Goal: Information Seeking & Learning: Learn about a topic

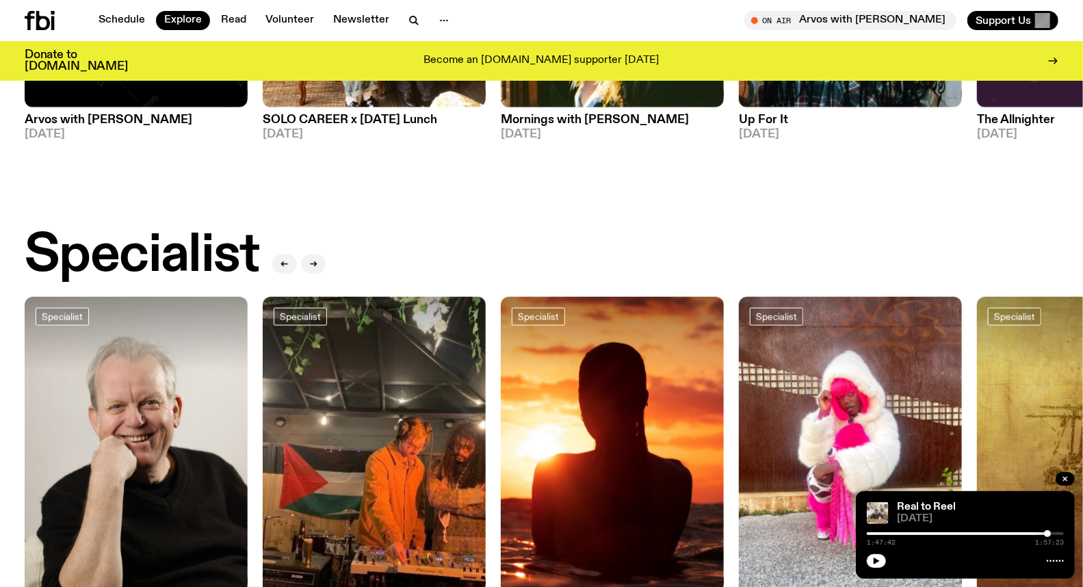
scroll to position [831, 0]
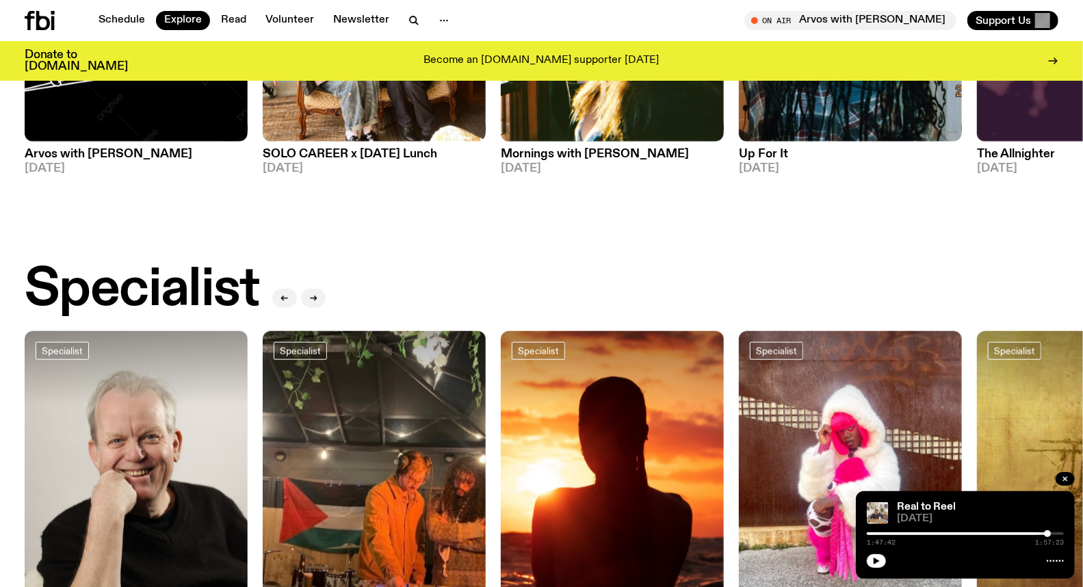
click at [708, 263] on div "Specialist" at bounding box center [542, 290] width 1034 height 55
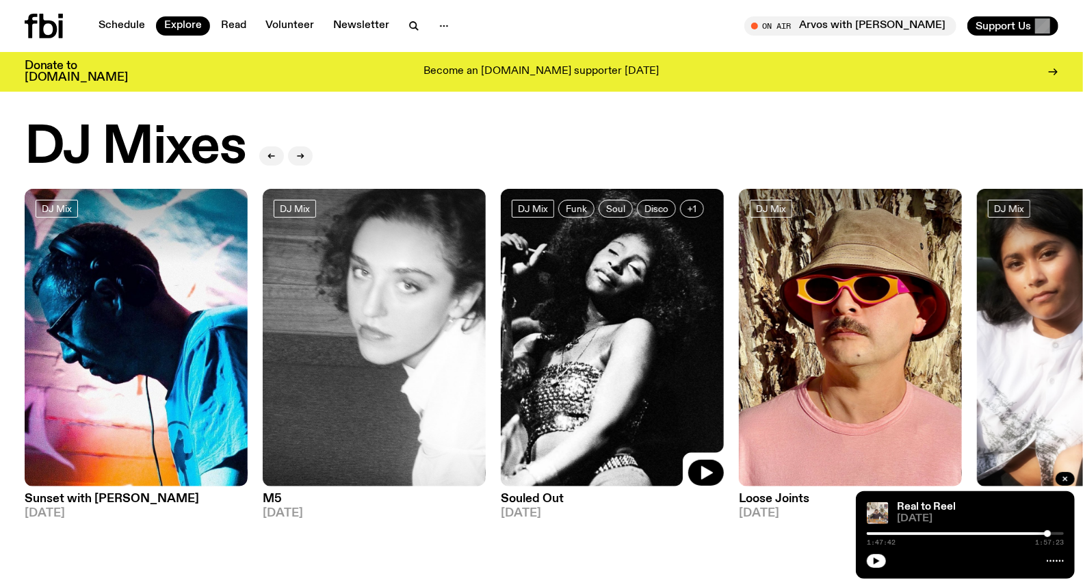
scroll to position [0, 0]
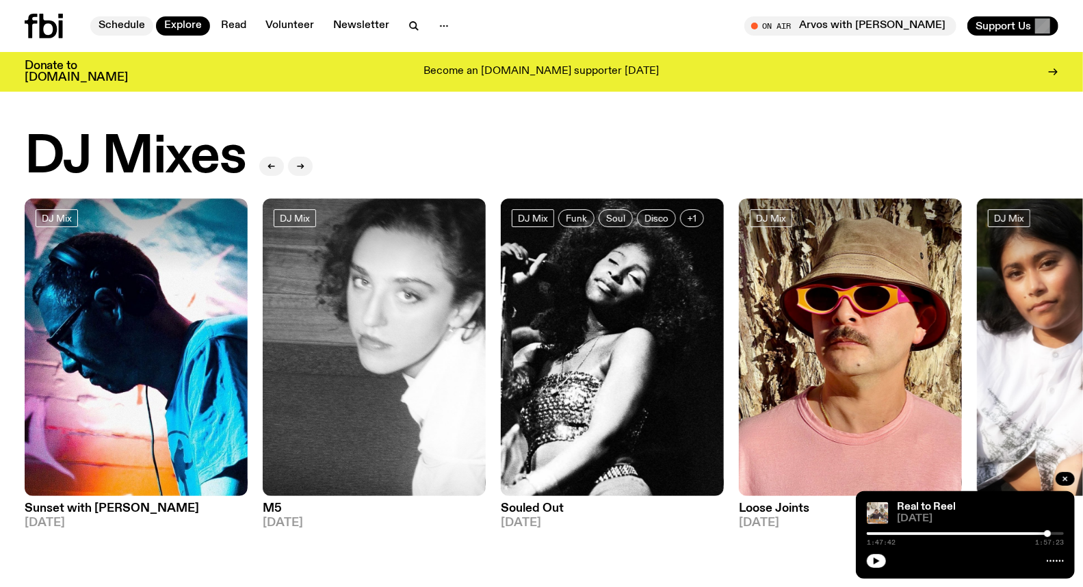
click at [114, 23] on link "Schedule" at bounding box center [121, 25] width 63 height 19
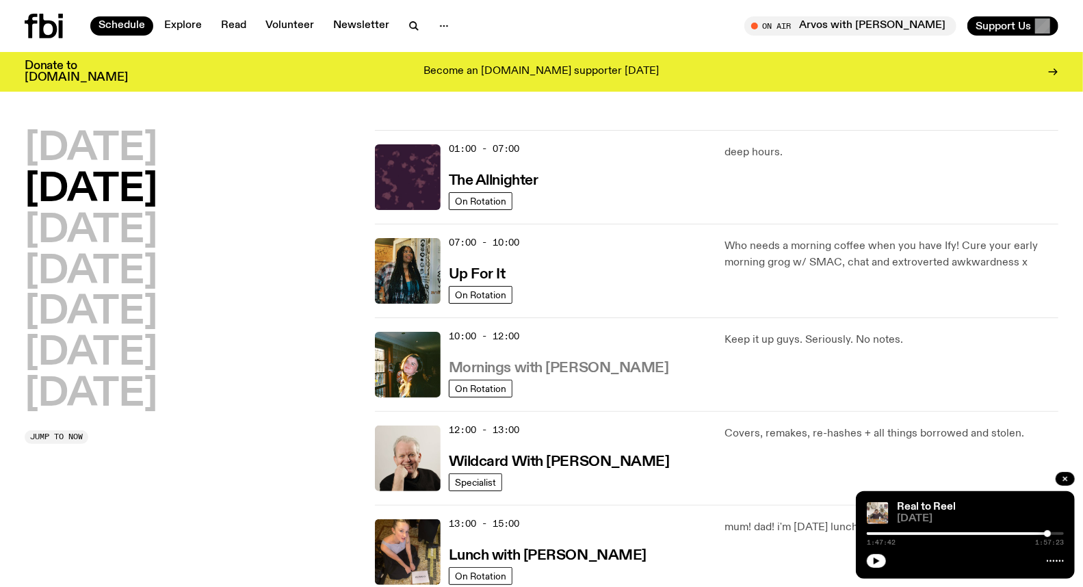
click at [548, 363] on h3 "Mornings with Freya Shields" at bounding box center [559, 368] width 220 height 14
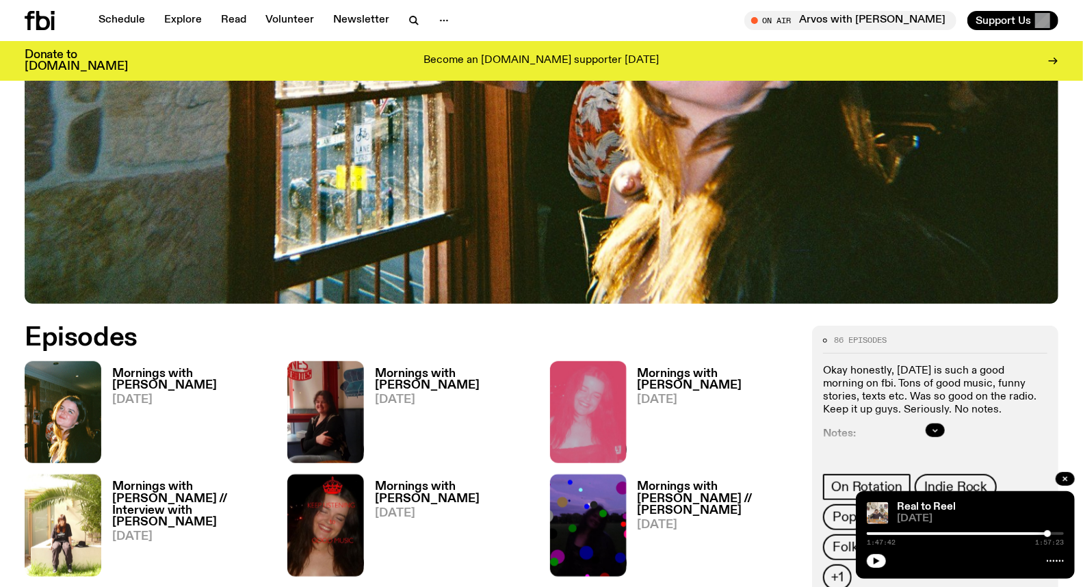
scroll to position [600, 0]
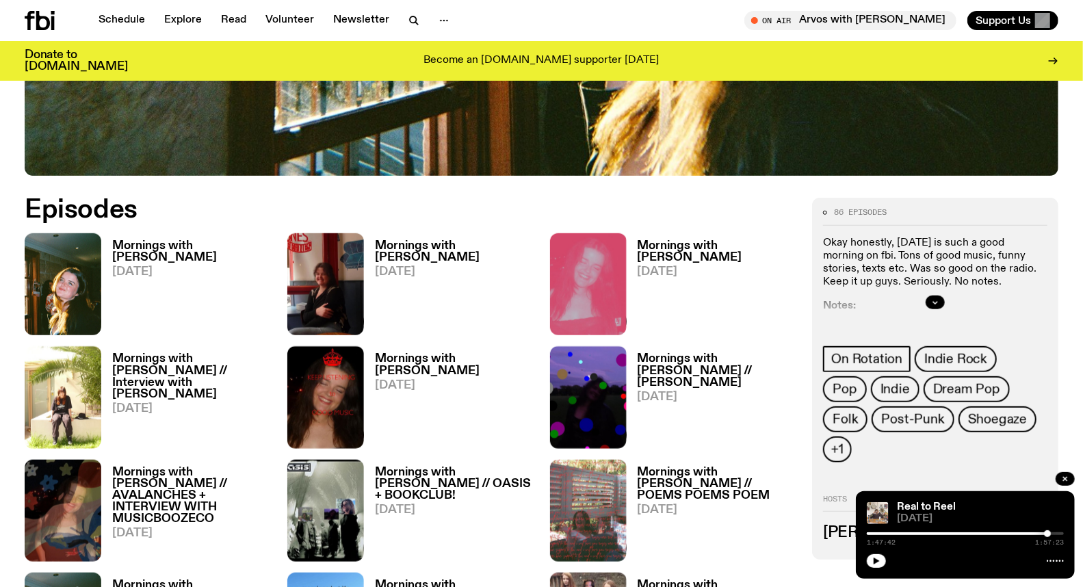
click at [210, 246] on h3 "Mornings with Freya Shields" at bounding box center [191, 251] width 159 height 23
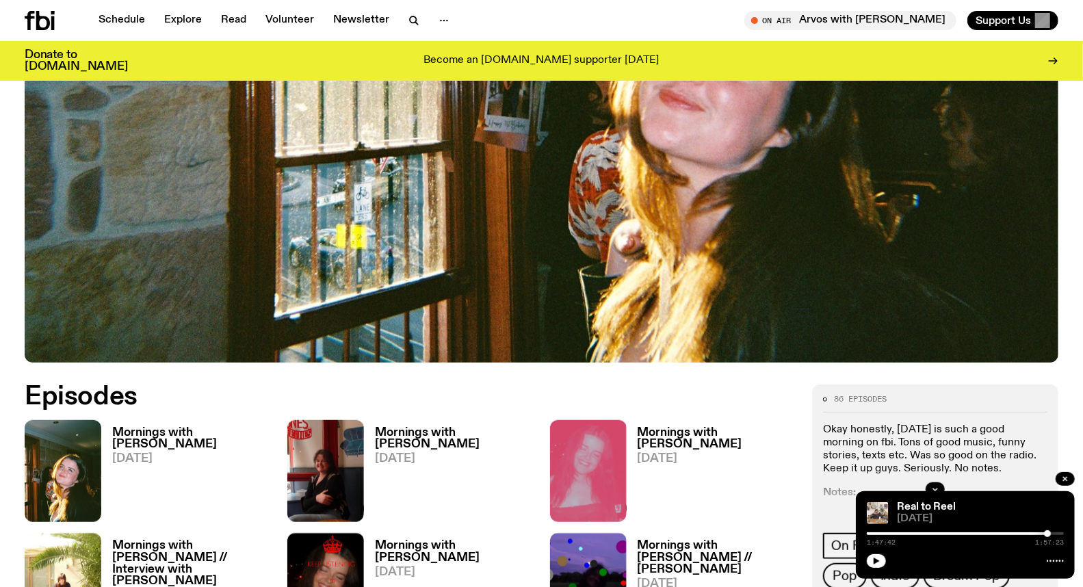
scroll to position [361, 0]
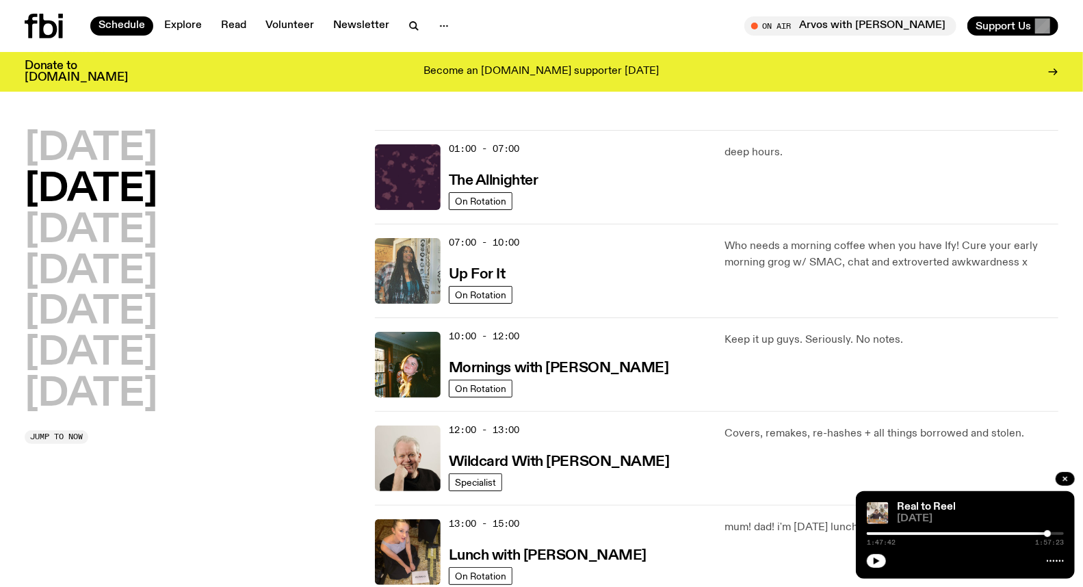
click at [402, 278] on img at bounding box center [408, 271] width 66 height 66
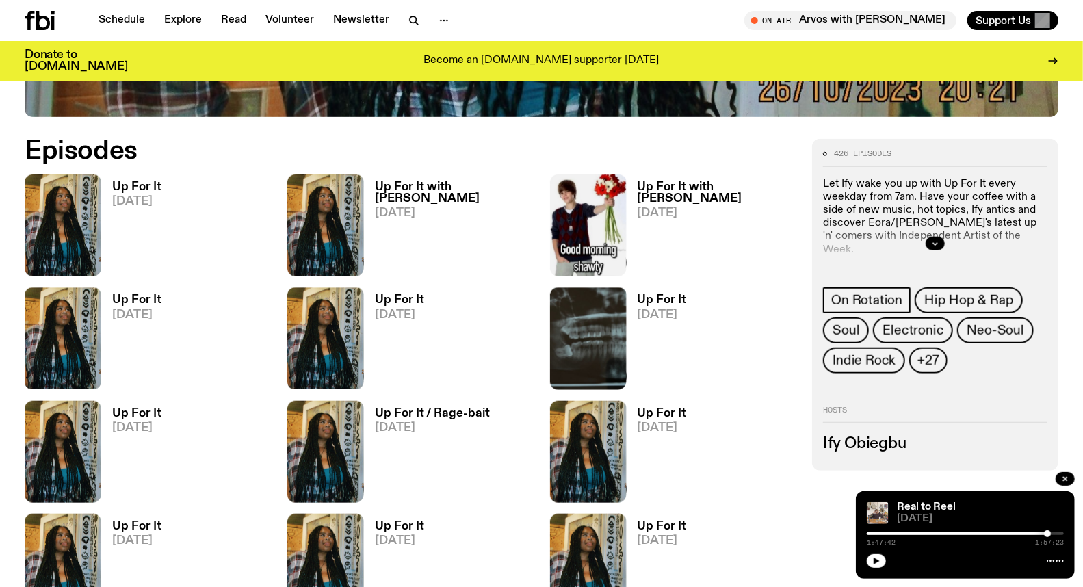
scroll to position [681, 0]
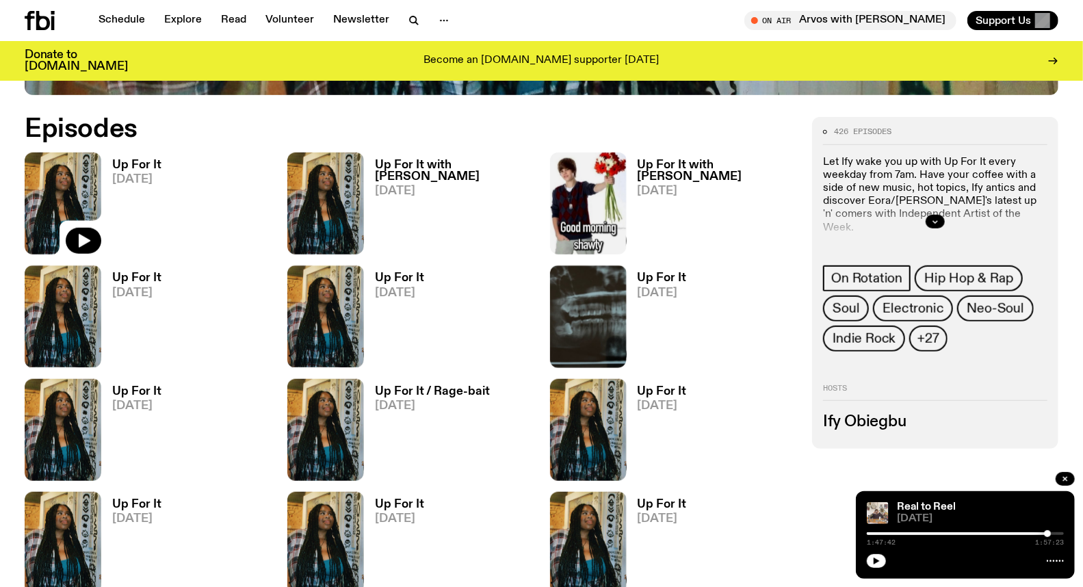
click at [77, 197] on img at bounding box center [63, 204] width 77 height 102
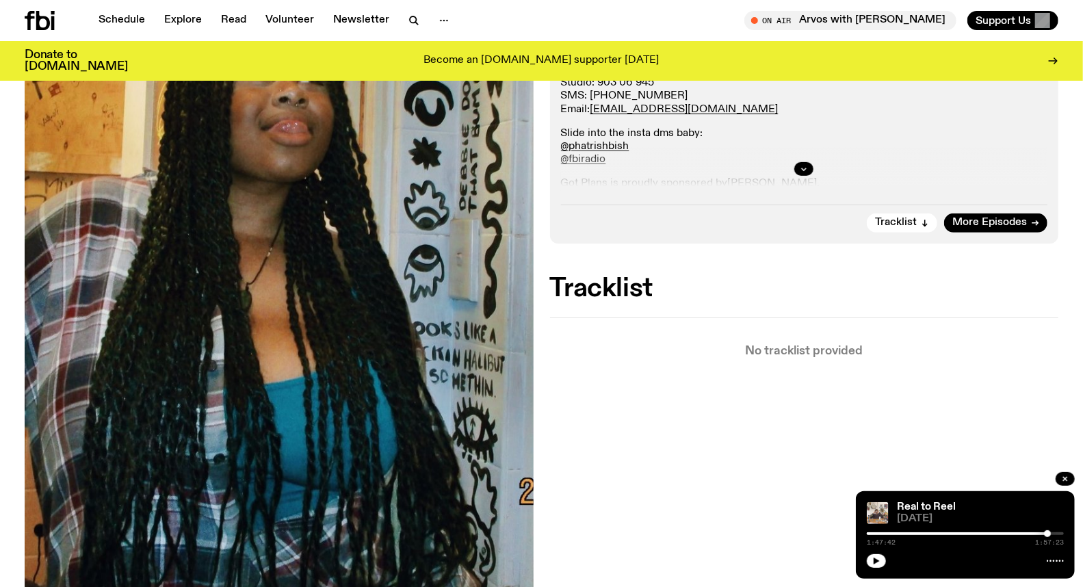
scroll to position [299, 0]
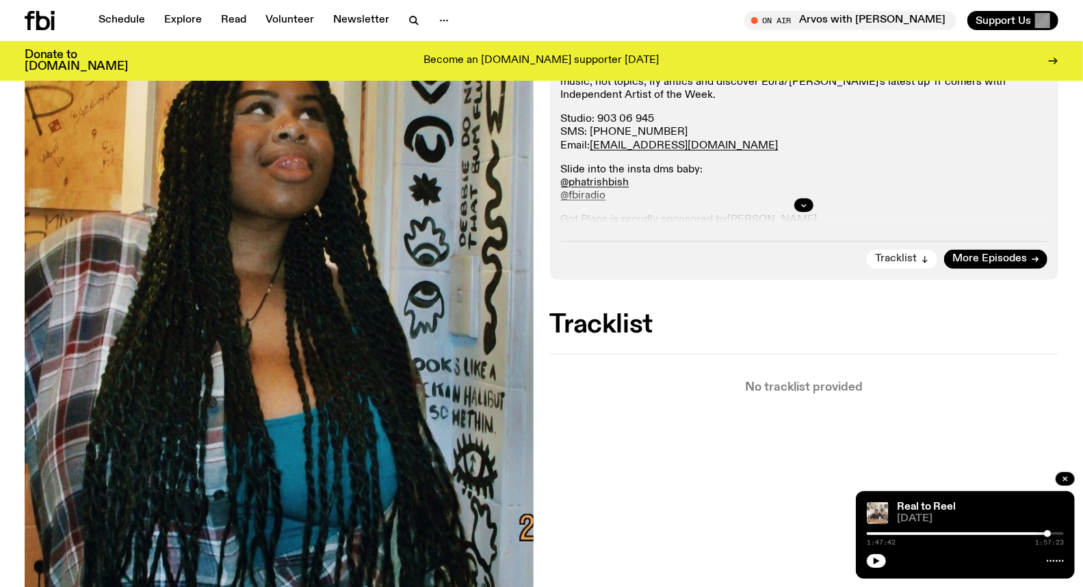
click at [911, 259] on span "Tracklist" at bounding box center [896, 259] width 42 height 10
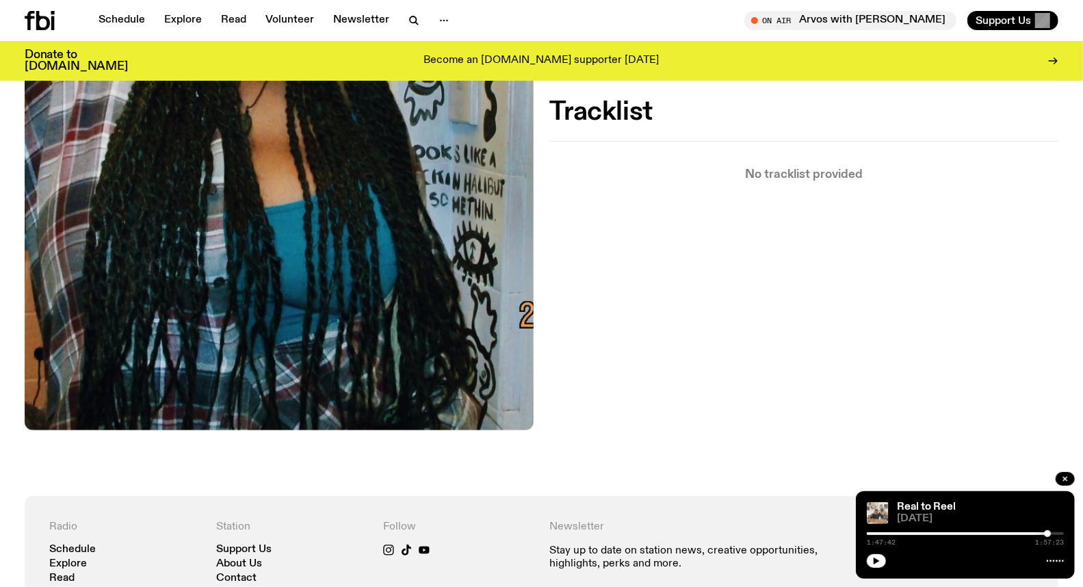
scroll to position [530, 0]
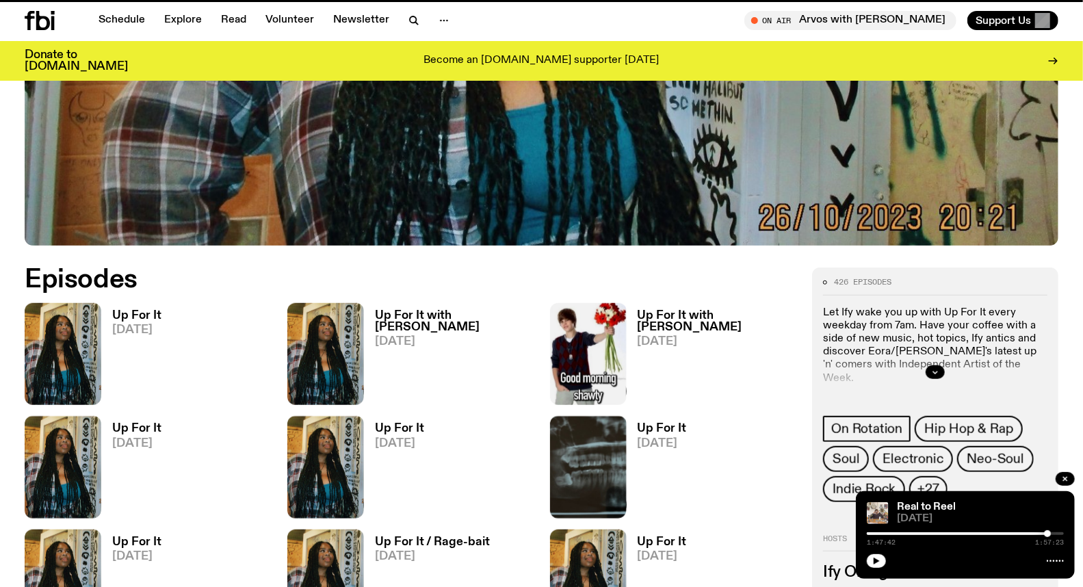
scroll to position [681, 0]
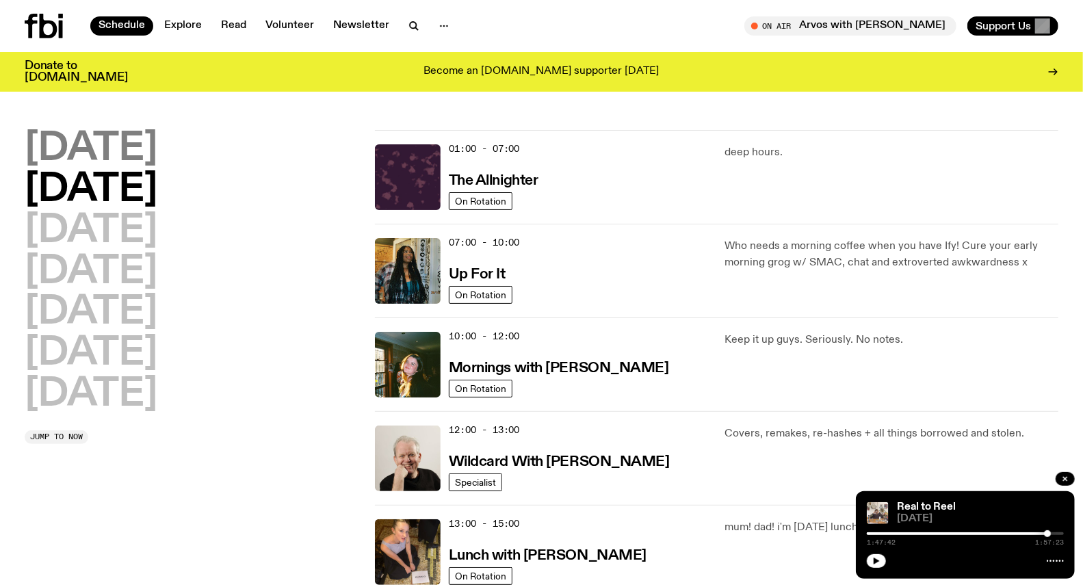
click at [101, 145] on h2 "Monday" at bounding box center [91, 149] width 133 height 38
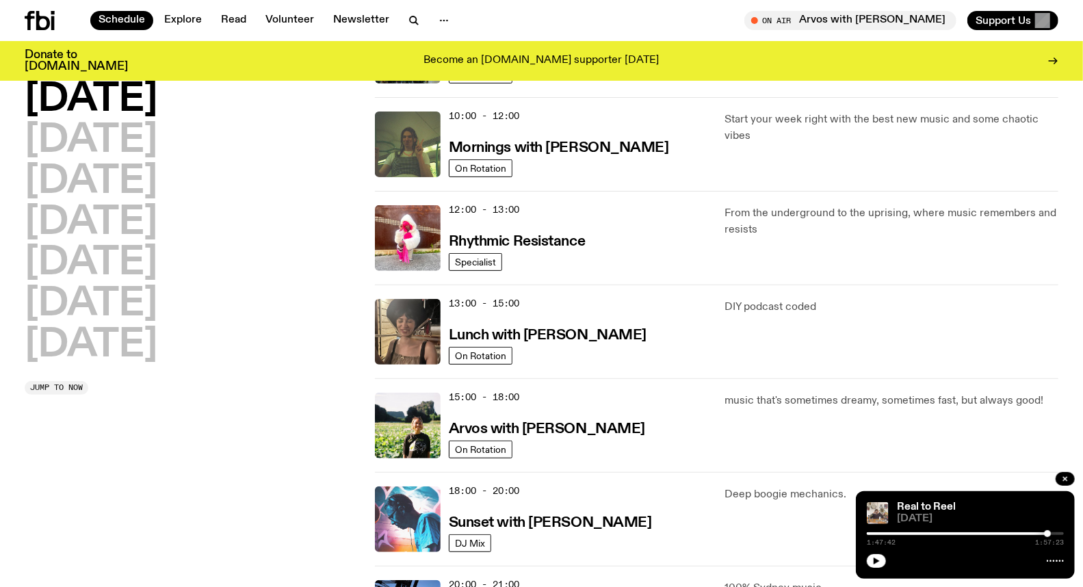
scroll to position [190, 0]
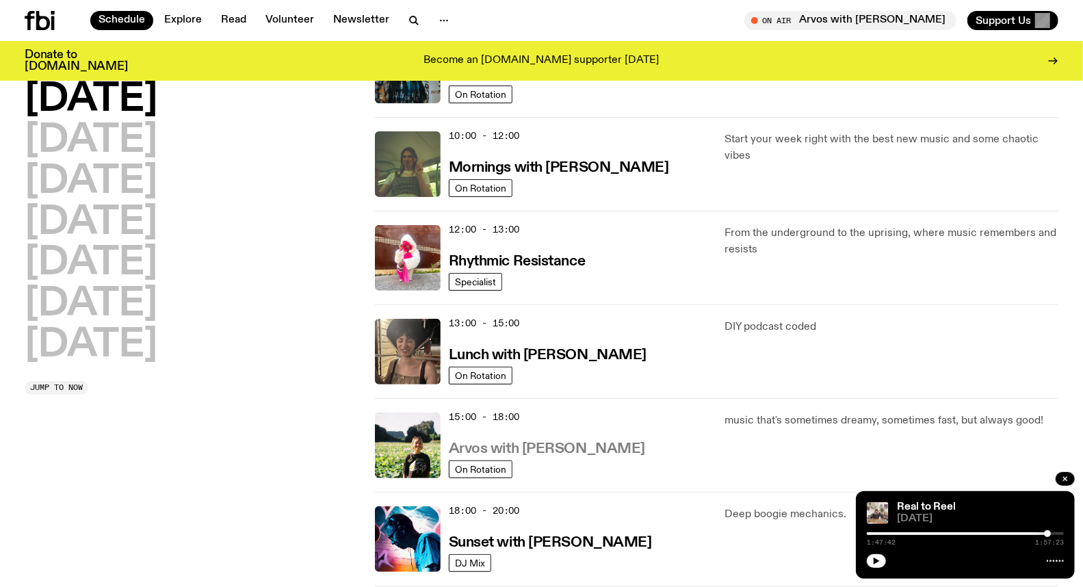
click at [527, 445] on h3 "Arvos with Bri Kennedy" at bounding box center [547, 449] width 196 height 14
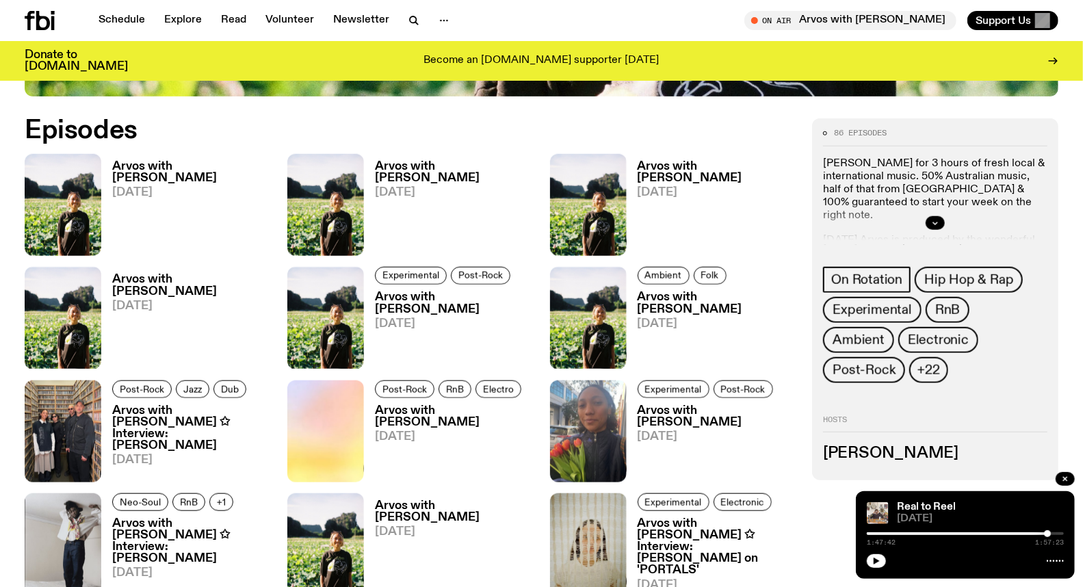
scroll to position [528, 0]
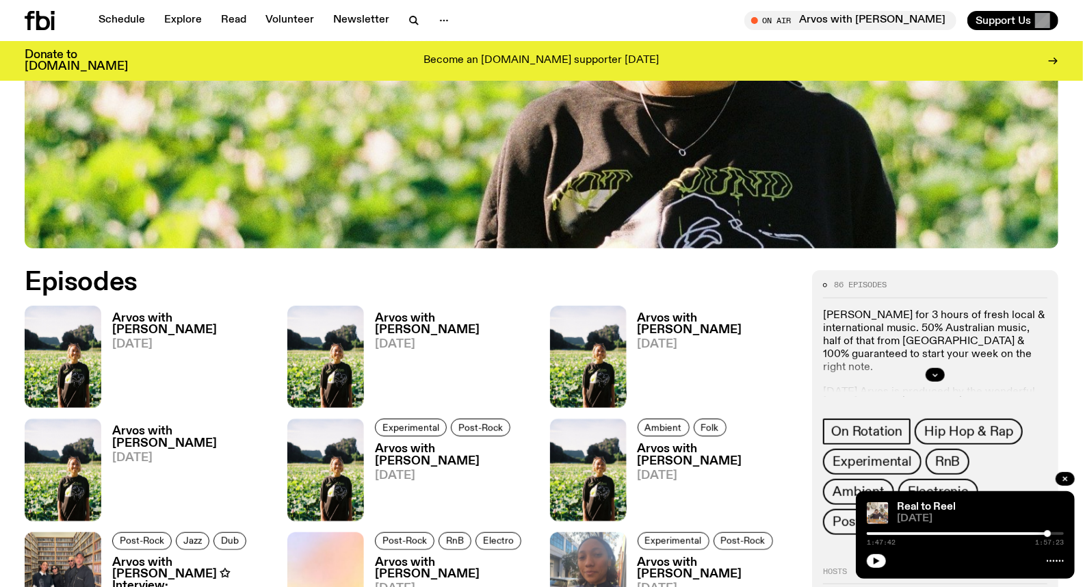
click at [127, 313] on h3 "Arvos with Bri Kennedy" at bounding box center [191, 324] width 159 height 23
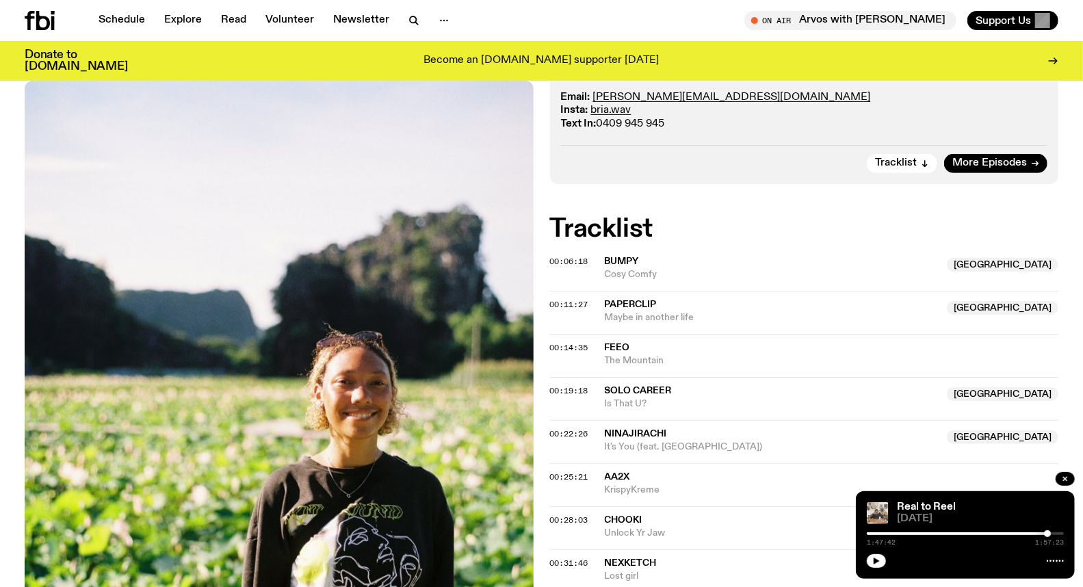
scroll to position [380, 0]
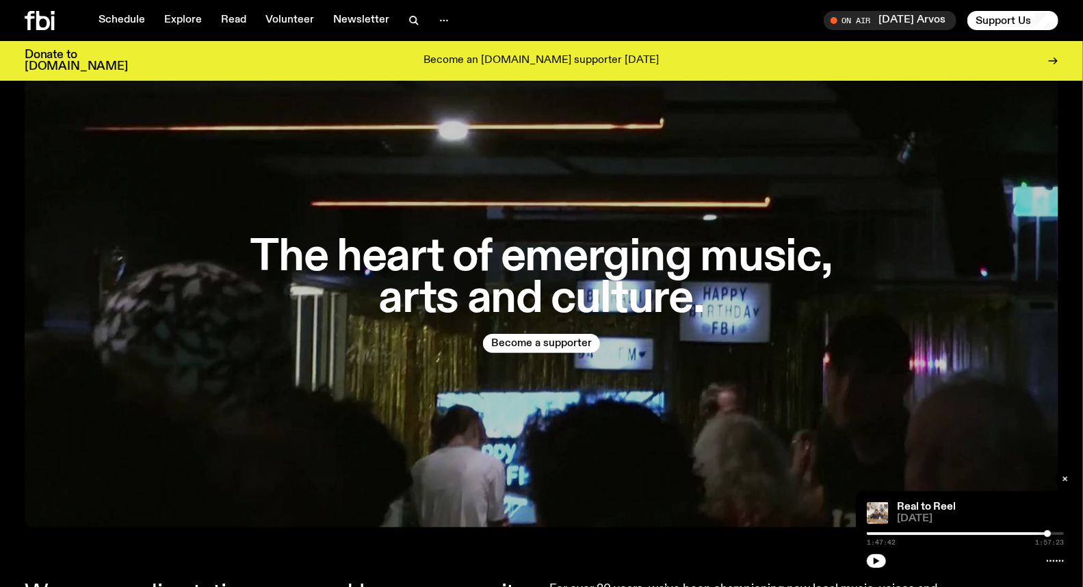
scroll to position [147, 0]
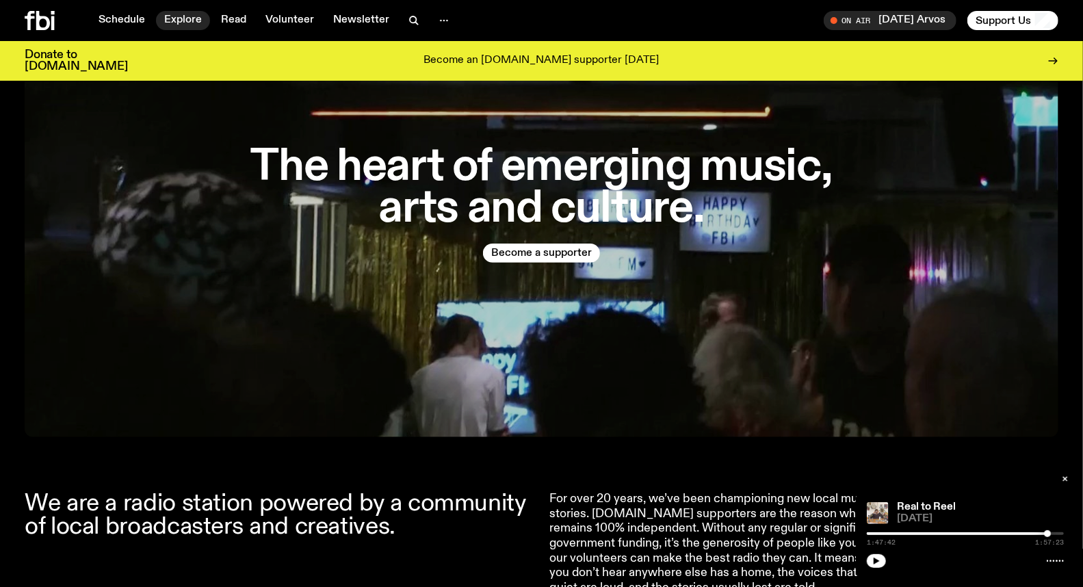
click at [183, 22] on link "Explore" at bounding box center [183, 20] width 54 height 19
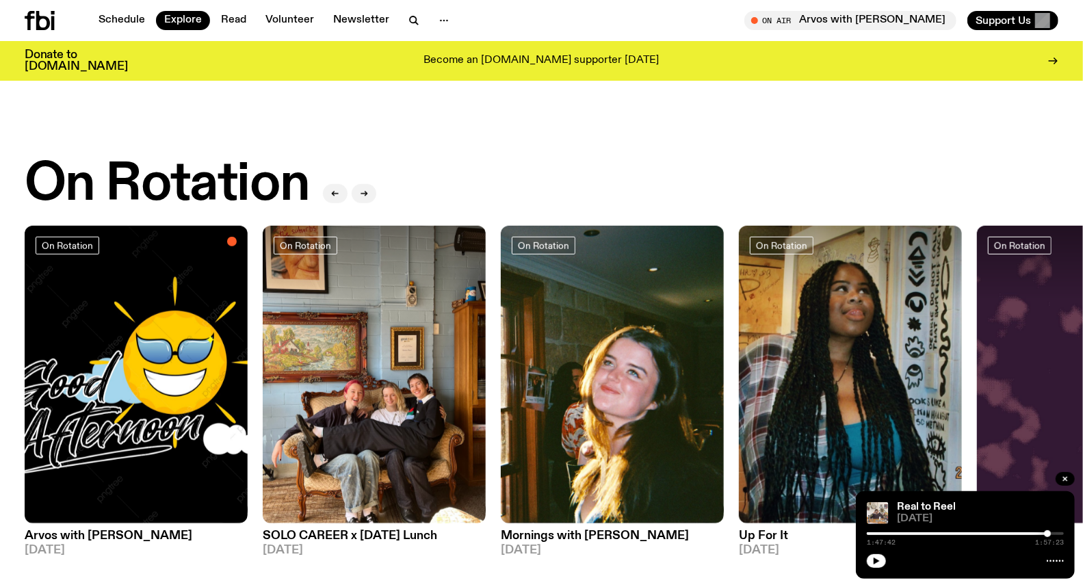
scroll to position [525, 0]
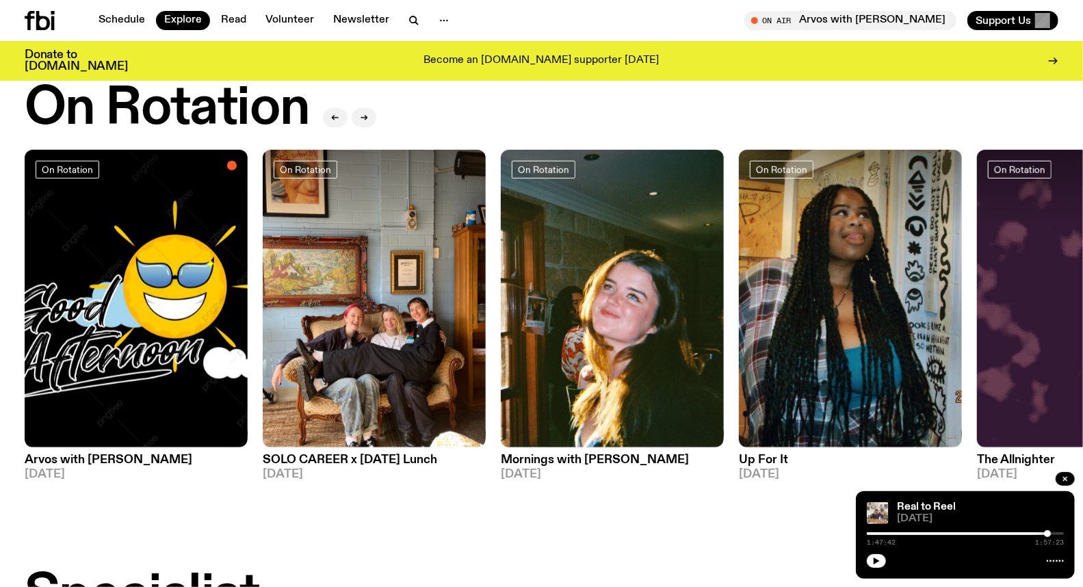
click at [320, 454] on h3 "SOLO CAREER x Tuesday Lunch" at bounding box center [374, 460] width 223 height 12
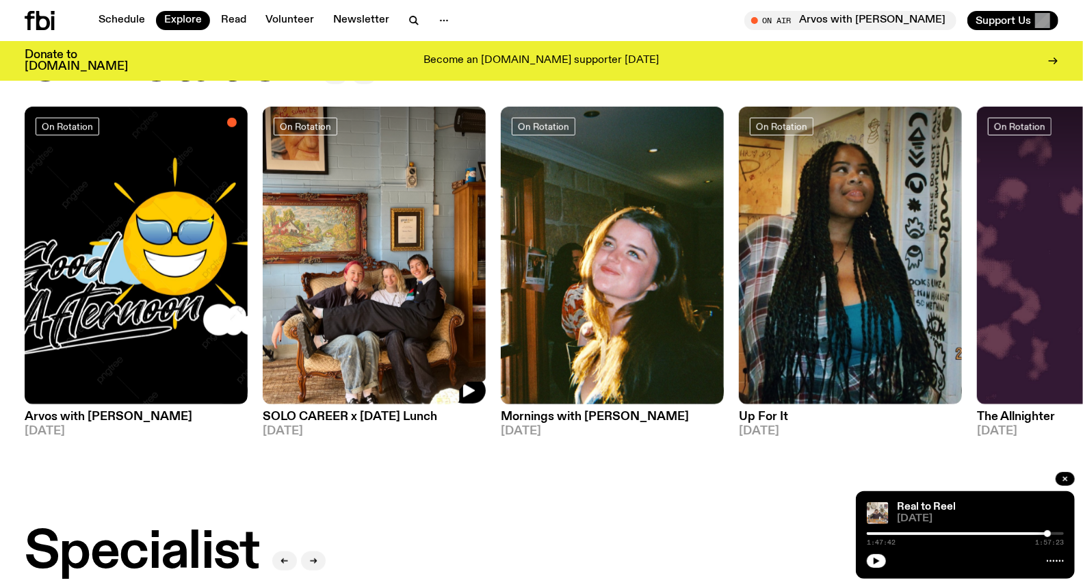
scroll to position [590, 0]
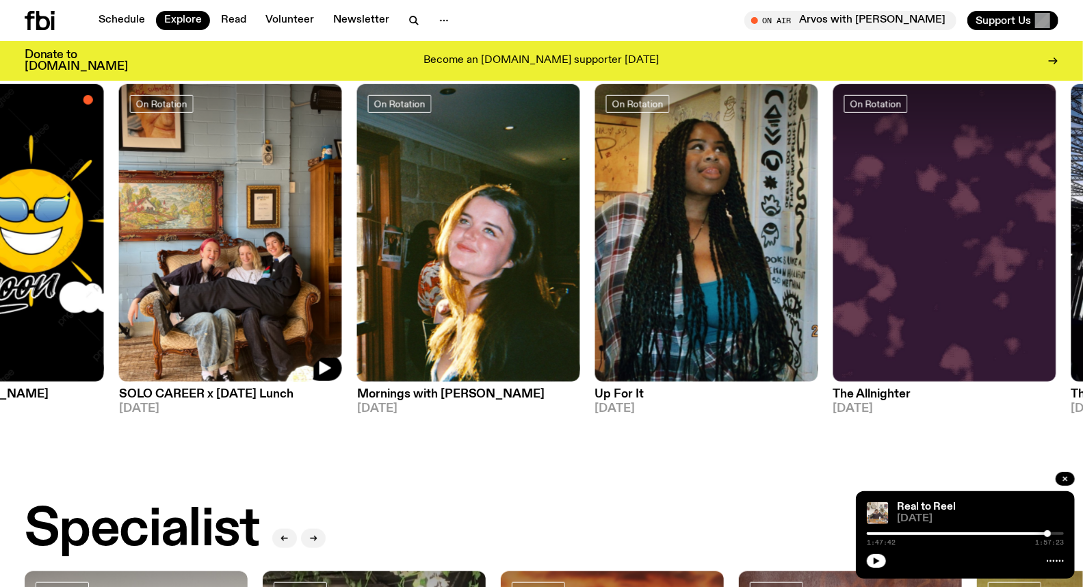
drag, startPoint x: 463, startPoint y: 346, endPoint x: 194, endPoint y: 395, distance: 274.0
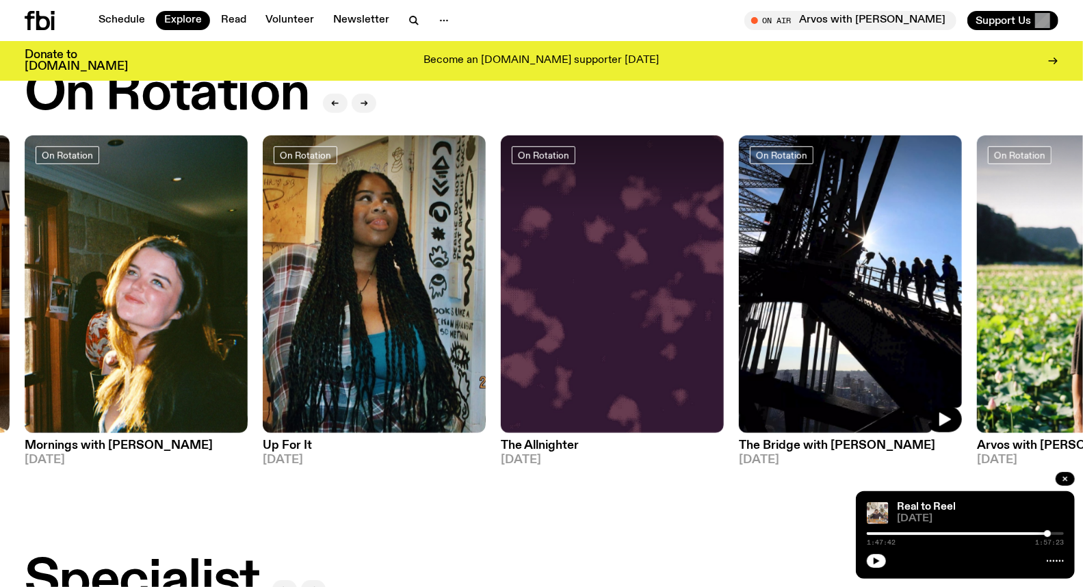
scroll to position [515, 0]
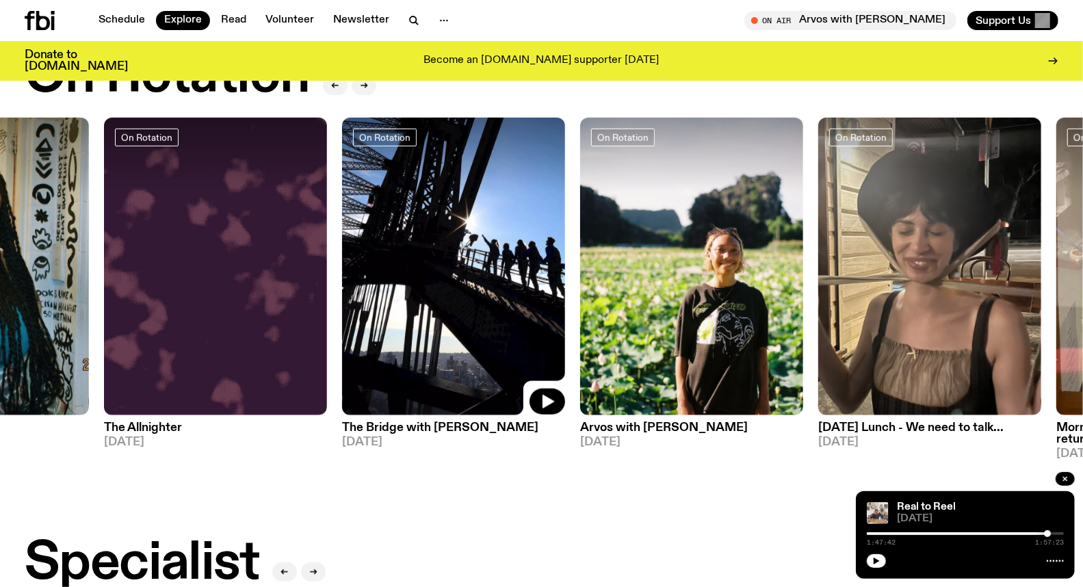
drag, startPoint x: 829, startPoint y: 261, endPoint x: 382, endPoint y: 283, distance: 448.0
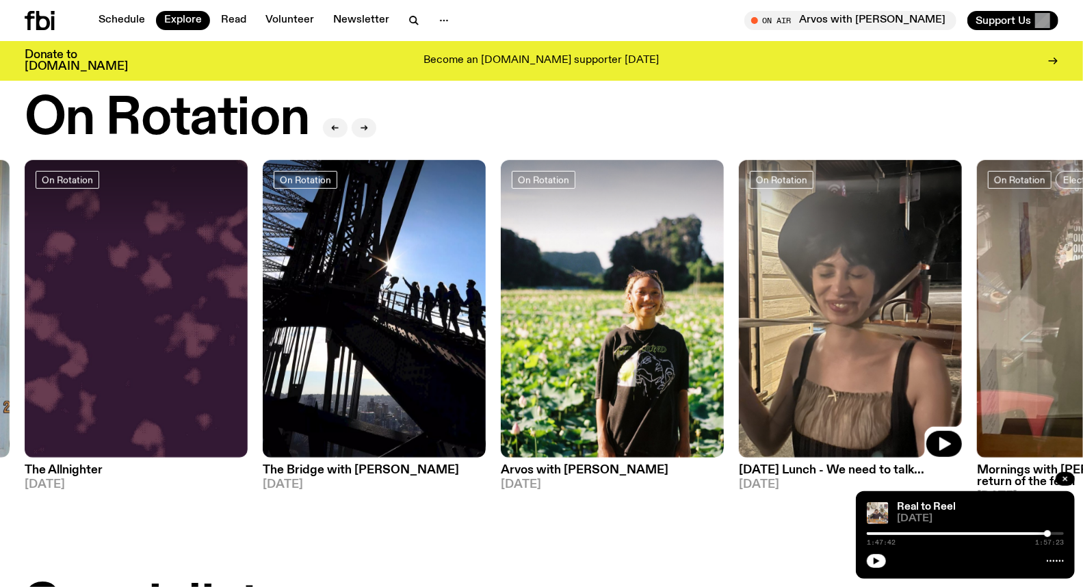
drag, startPoint x: 887, startPoint y: 230, endPoint x: 710, endPoint y: 236, distance: 178.0
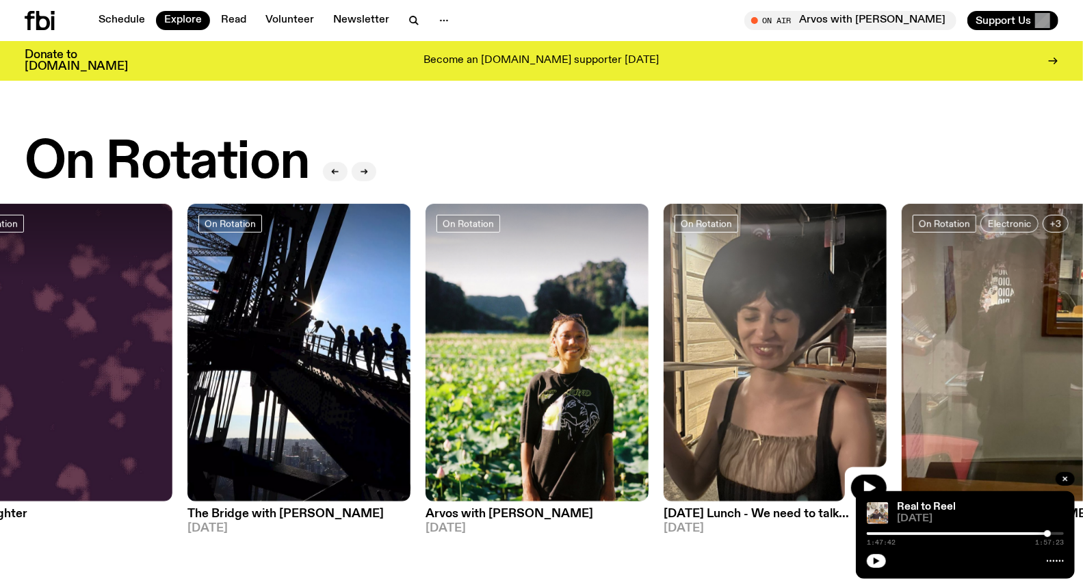
scroll to position [439, 0]
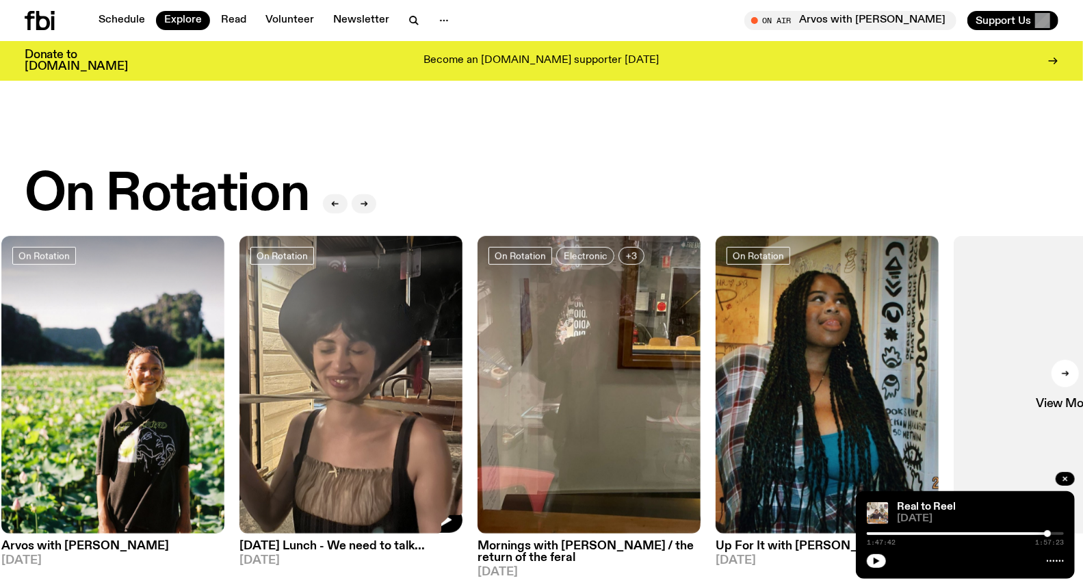
drag, startPoint x: 842, startPoint y: 255, endPoint x: 250, endPoint y: 257, distance: 592.5
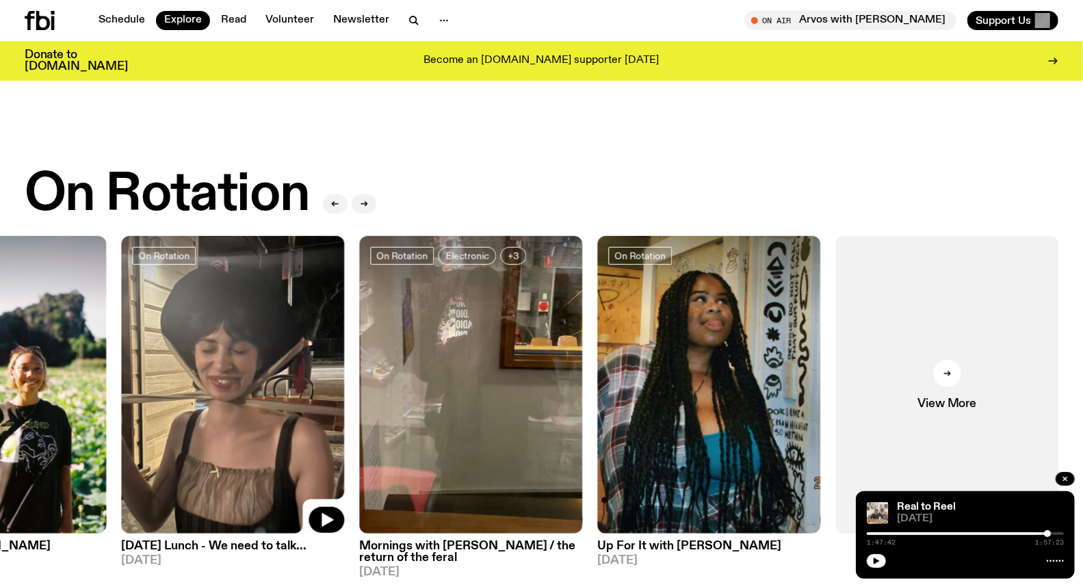
click at [272, 372] on img at bounding box center [232, 385] width 223 height 298
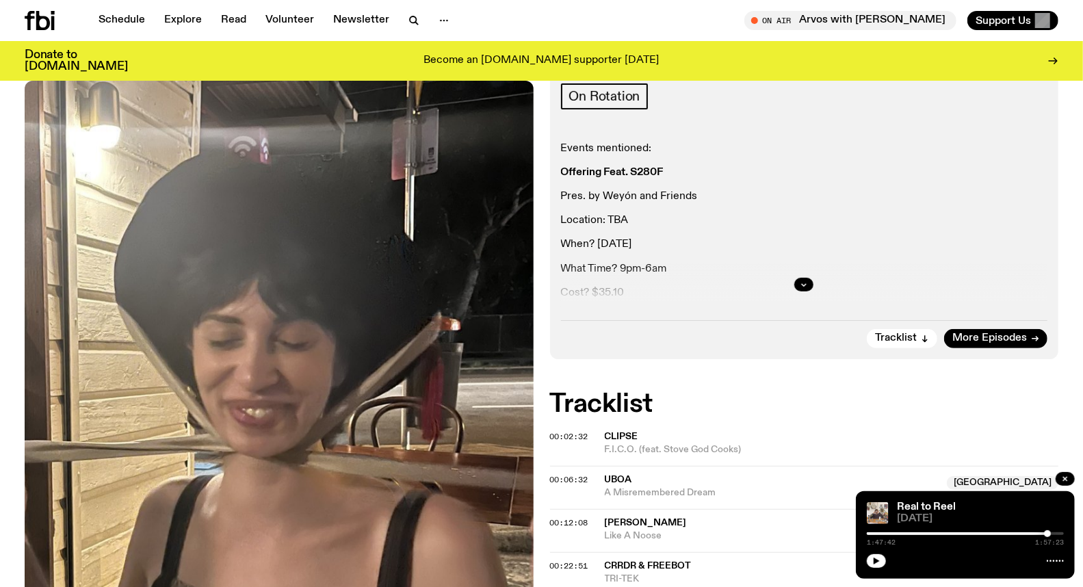
scroll to position [221, 0]
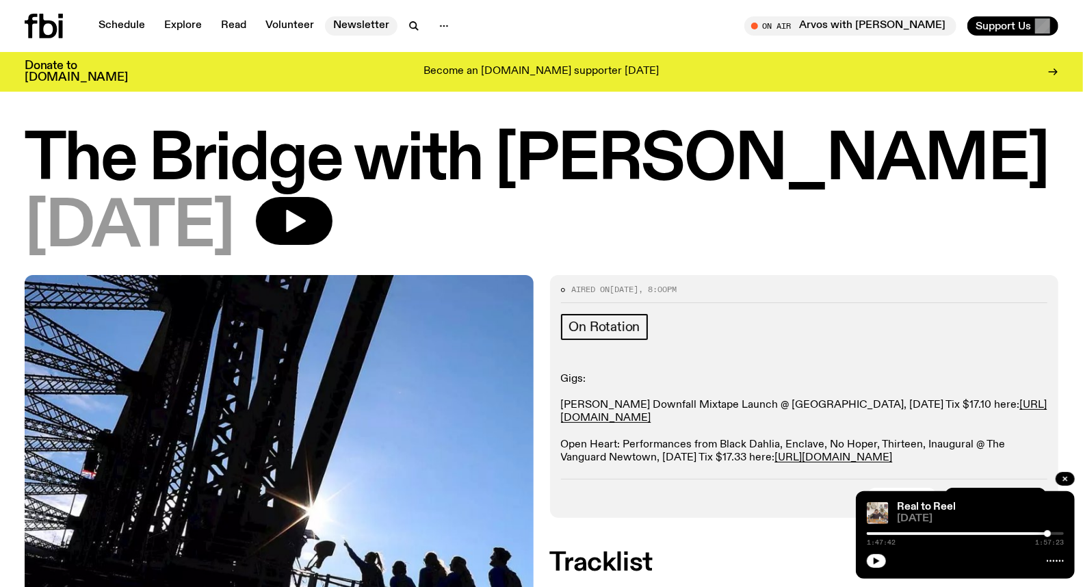
click at [371, 18] on link "Newsletter" at bounding box center [361, 25] width 73 height 19
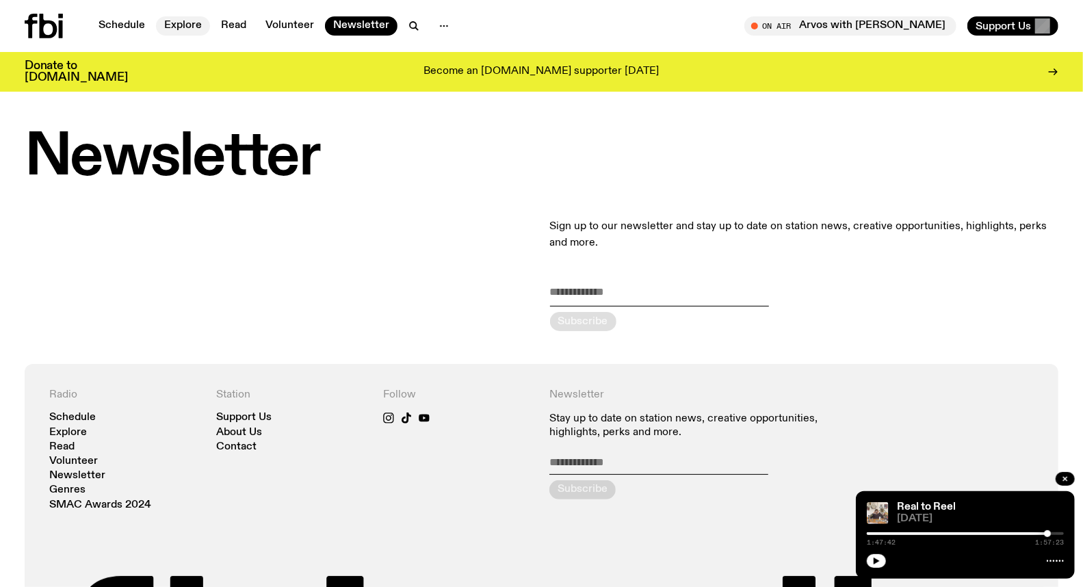
click at [181, 23] on link "Explore" at bounding box center [183, 25] width 54 height 19
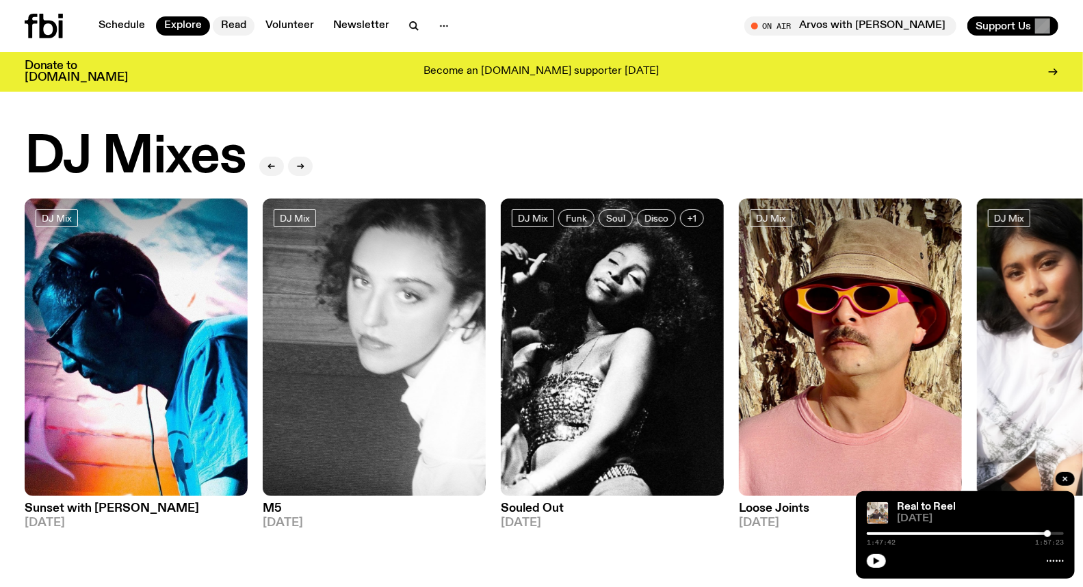
click at [230, 23] on link "Read" at bounding box center [234, 25] width 42 height 19
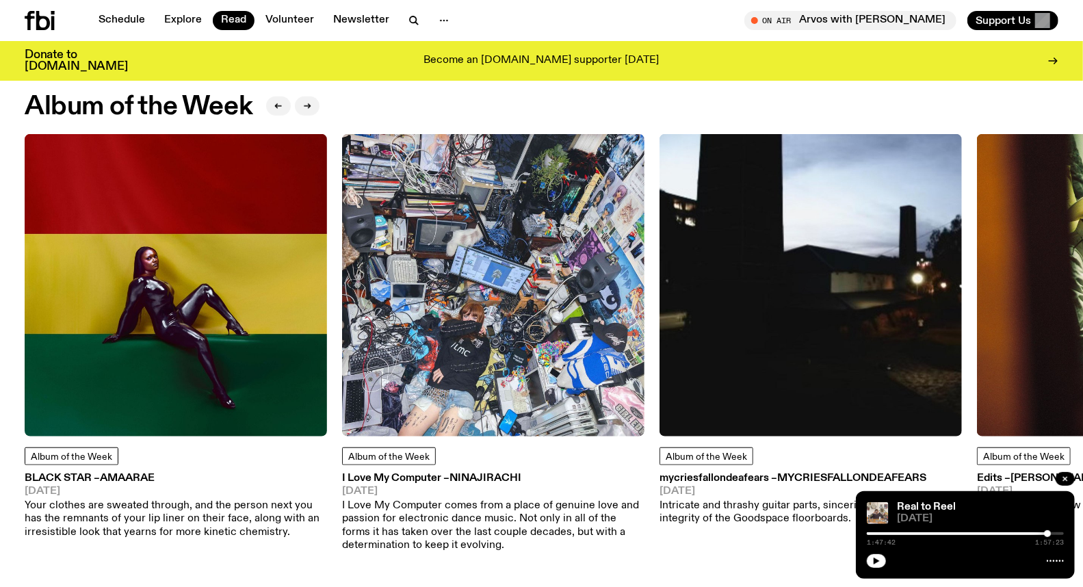
scroll to position [608, 0]
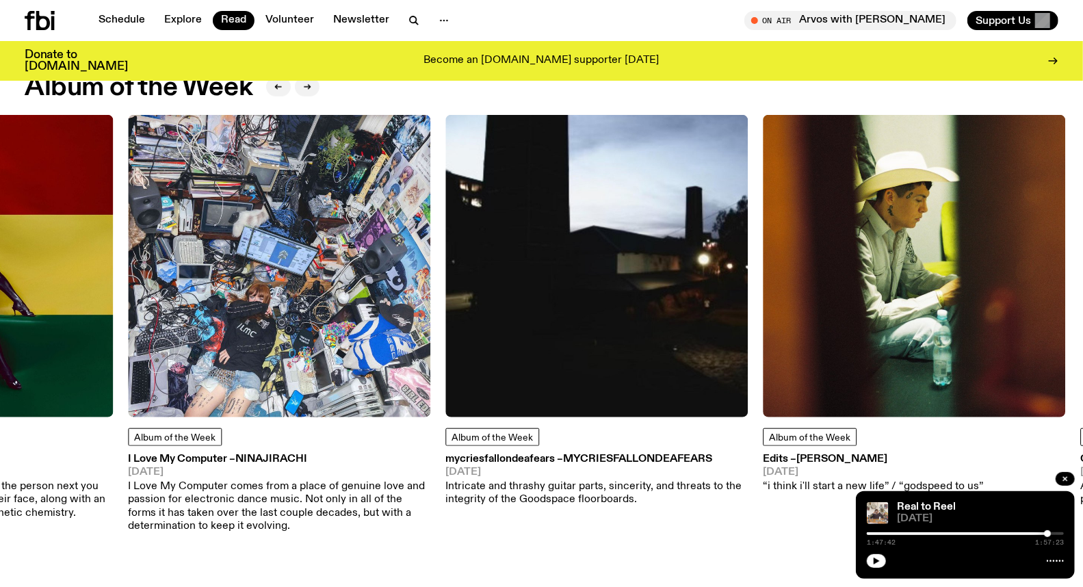
drag, startPoint x: 535, startPoint y: 445, endPoint x: 310, endPoint y: 429, distance: 225.7
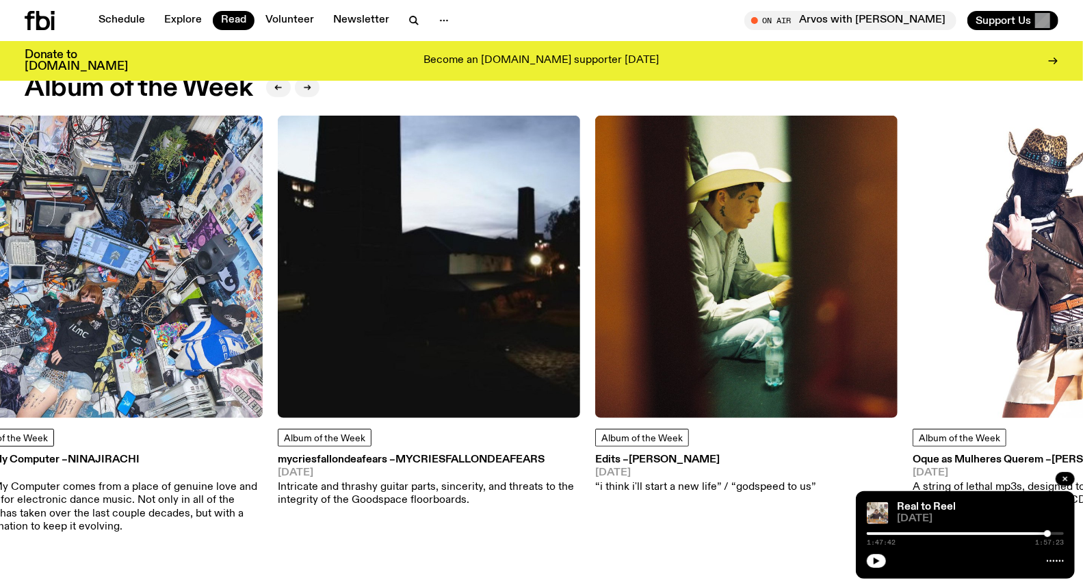
drag, startPoint x: 523, startPoint y: 272, endPoint x: 457, endPoint y: 277, distance: 65.9
click at [457, 277] on img at bounding box center [429, 267] width 302 height 302
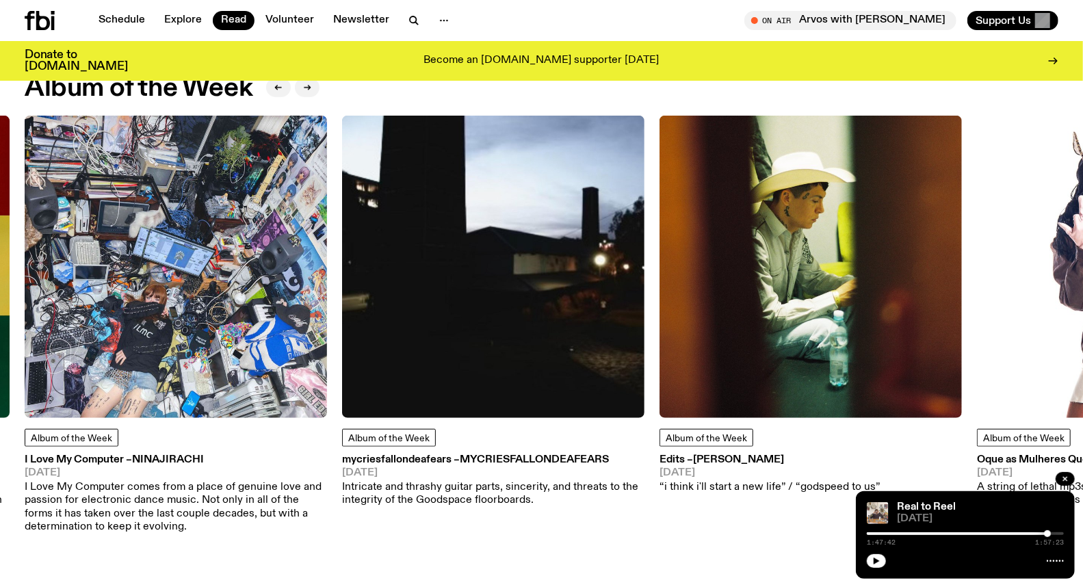
drag, startPoint x: 782, startPoint y: 291, endPoint x: 571, endPoint y: 301, distance: 211.0
click at [587, 311] on div "Album of the Week BLACK STAR – Amaarae 16.08.25 Your clothes are sweated throug…" at bounding box center [542, 325] width 1034 height 418
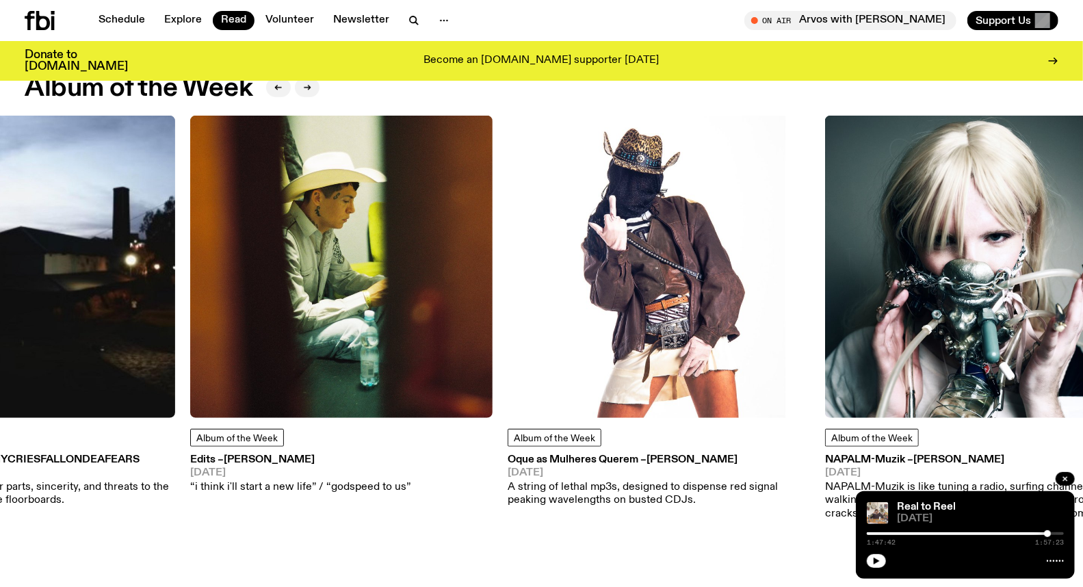
drag, startPoint x: 805, startPoint y: 302, endPoint x: 298, endPoint y: 309, distance: 507.0
click at [298, 309] on img at bounding box center [341, 267] width 302 height 302
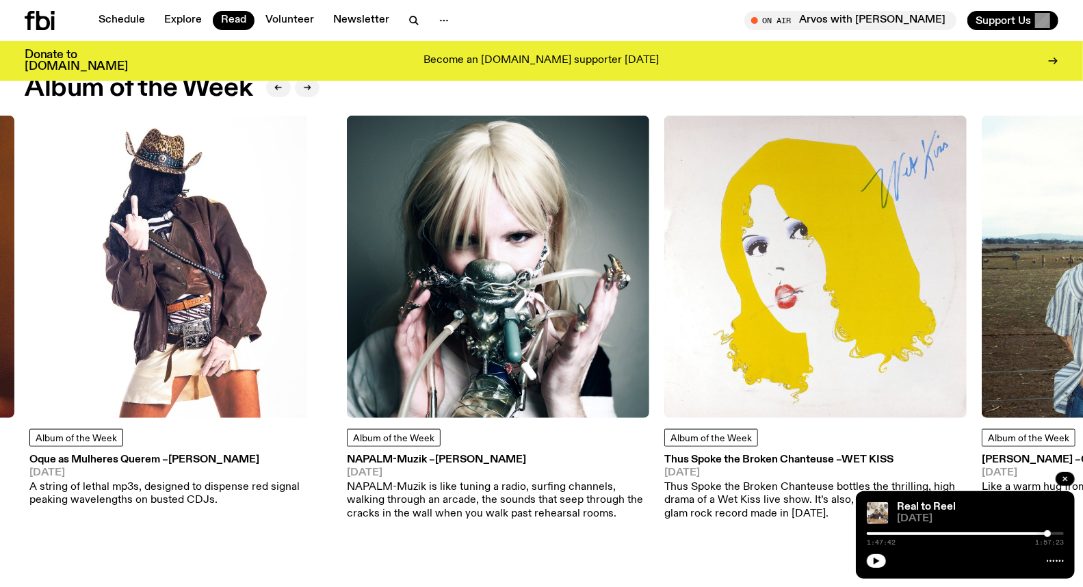
drag, startPoint x: 884, startPoint y: 298, endPoint x: 571, endPoint y: 338, distance: 315.9
click at [571, 338] on img at bounding box center [498, 267] width 302 height 302
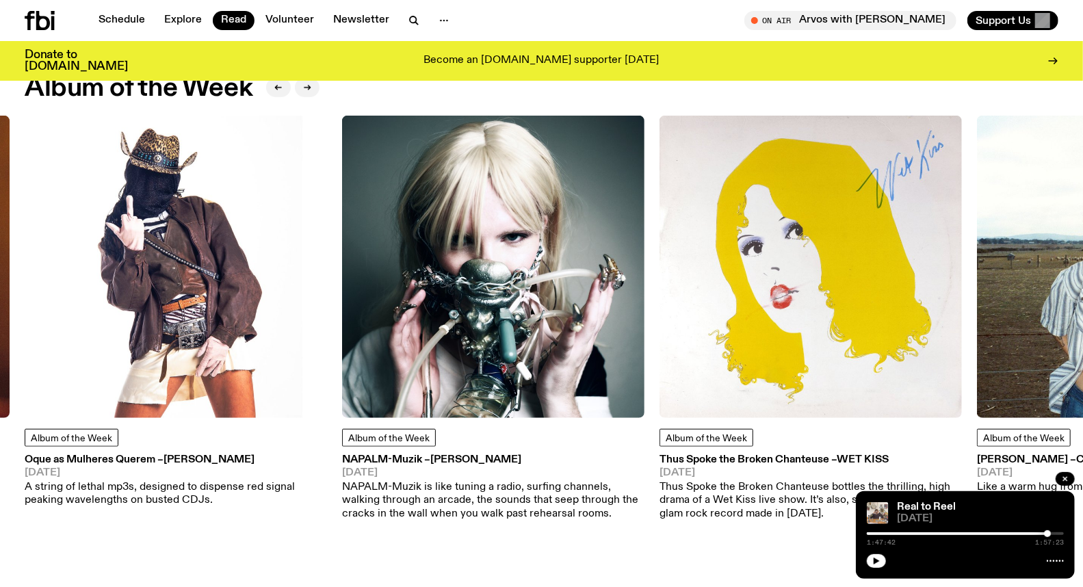
drag, startPoint x: 883, startPoint y: 336, endPoint x: 712, endPoint y: 348, distance: 170.8
click at [714, 348] on img at bounding box center [811, 267] width 302 height 302
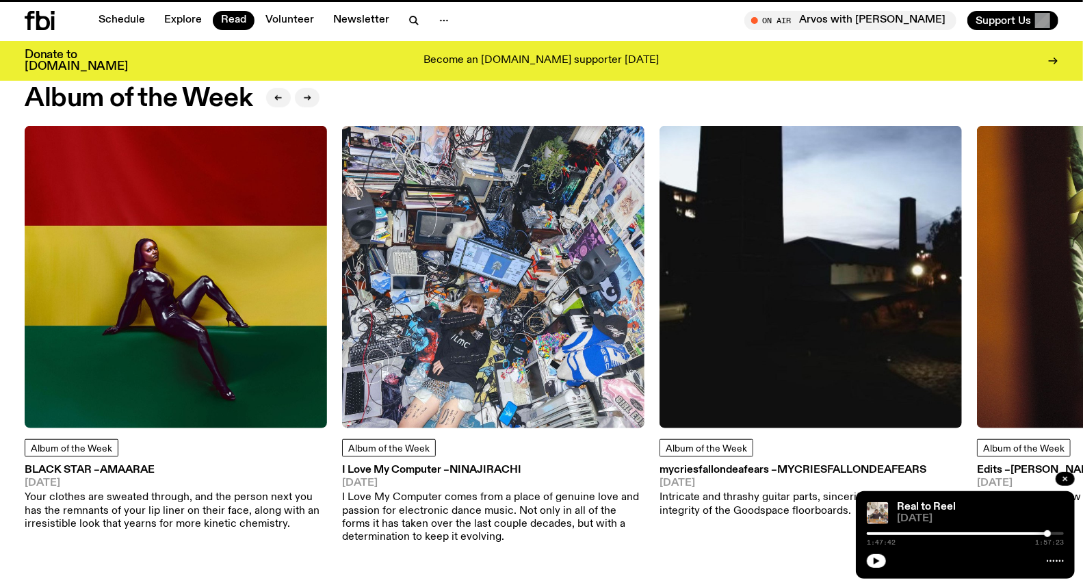
scroll to position [593, 0]
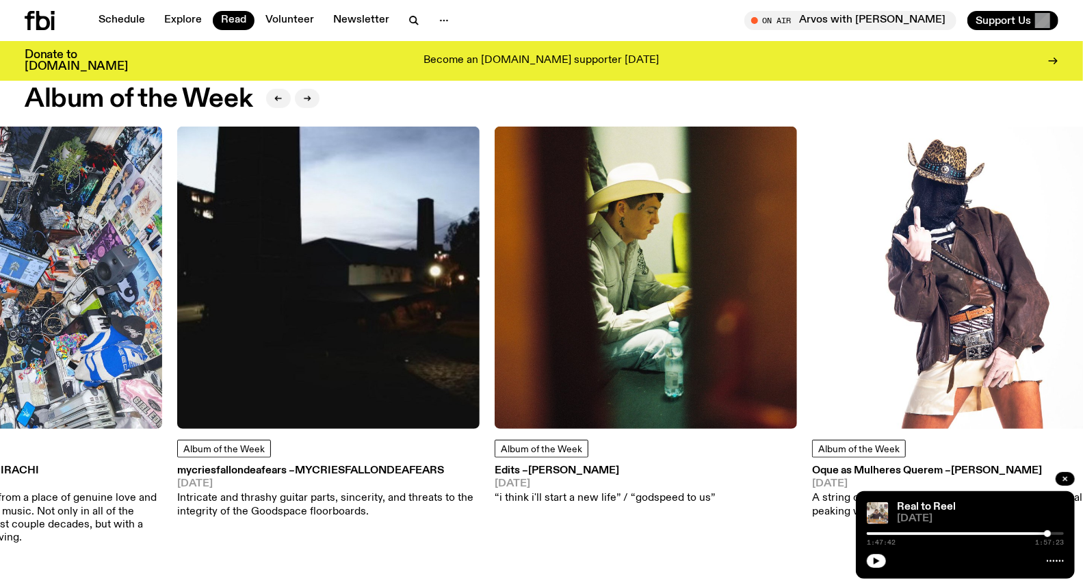
drag, startPoint x: 807, startPoint y: 482, endPoint x: 400, endPoint y: 411, distance: 413.8
click at [289, 434] on div "Album of the Week mycriesfallondeafears – mycriesfallondeafears 01.08.25 Intric…" at bounding box center [328, 323] width 302 height 392
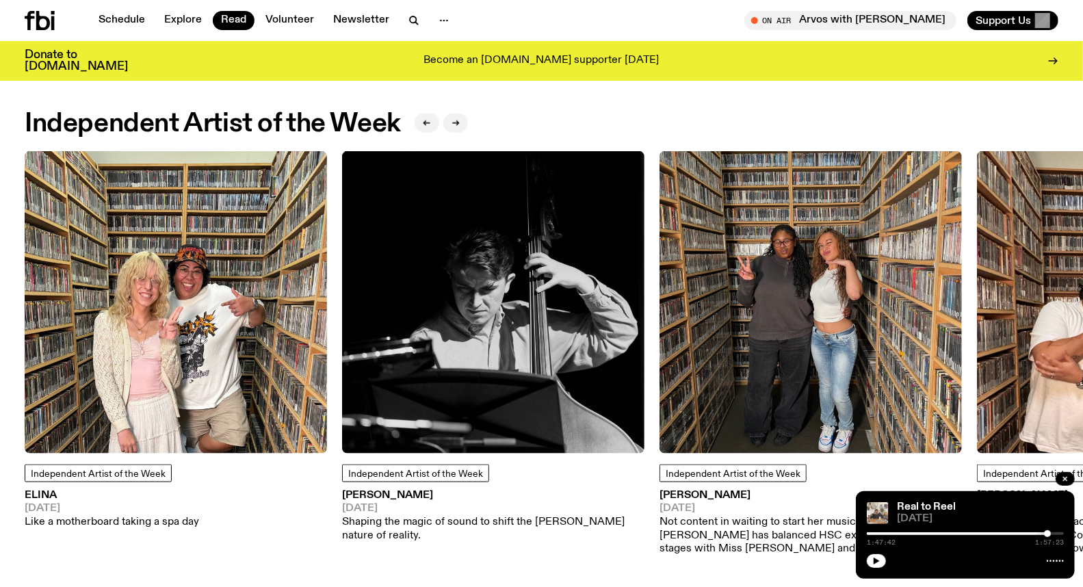
scroll to position [1126, 0]
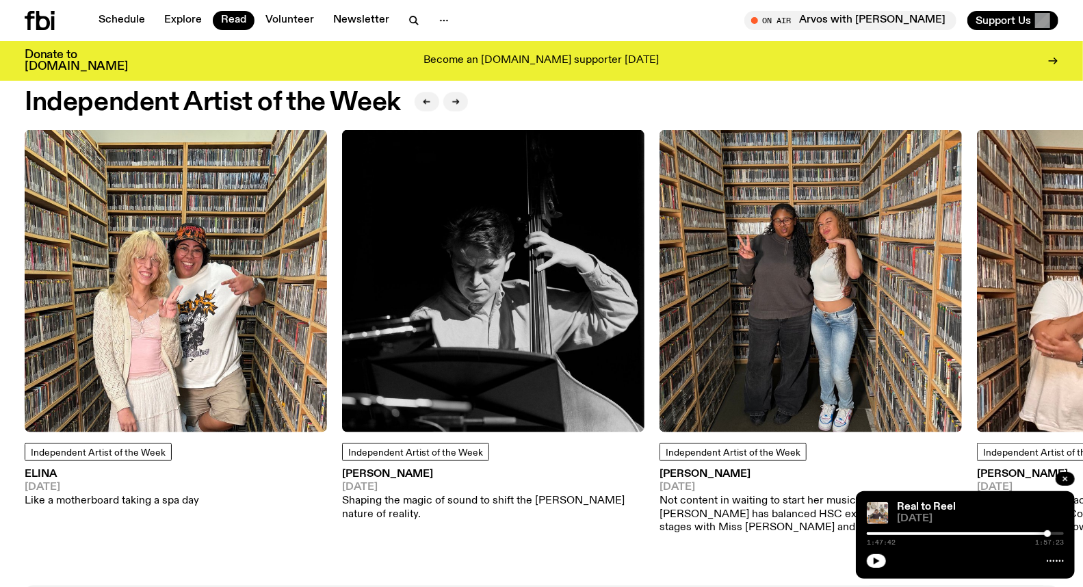
drag, startPoint x: 582, startPoint y: 479, endPoint x: 428, endPoint y: 529, distance: 161.2
click at [416, 528] on div "Independent Artist of the Week Jacques Emery 07.08.25 Shaping the magic of soun…" at bounding box center [493, 345] width 302 height 431
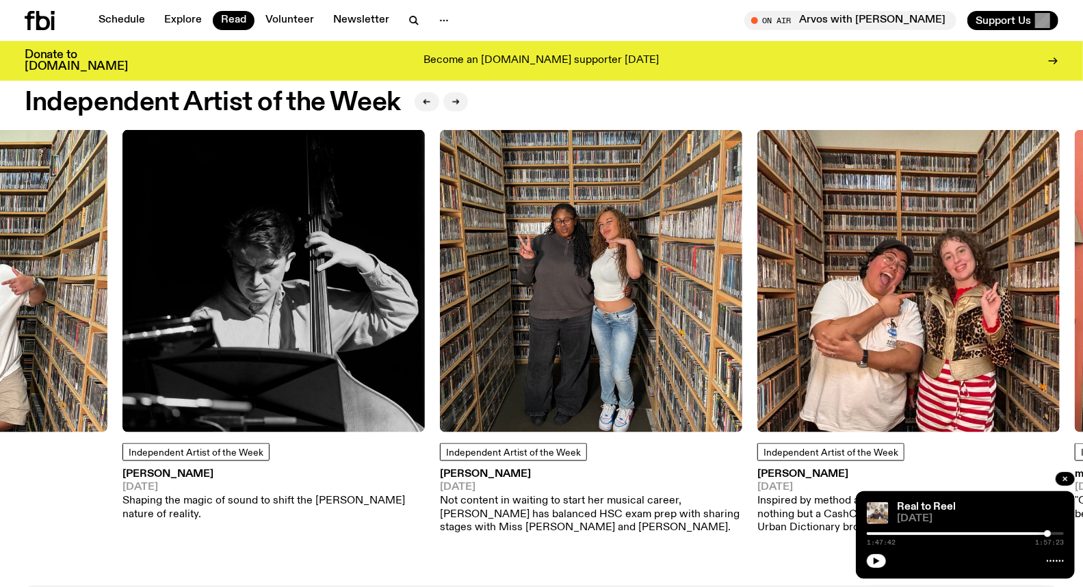
drag, startPoint x: 565, startPoint y: 530, endPoint x: 237, endPoint y: 513, distance: 328.1
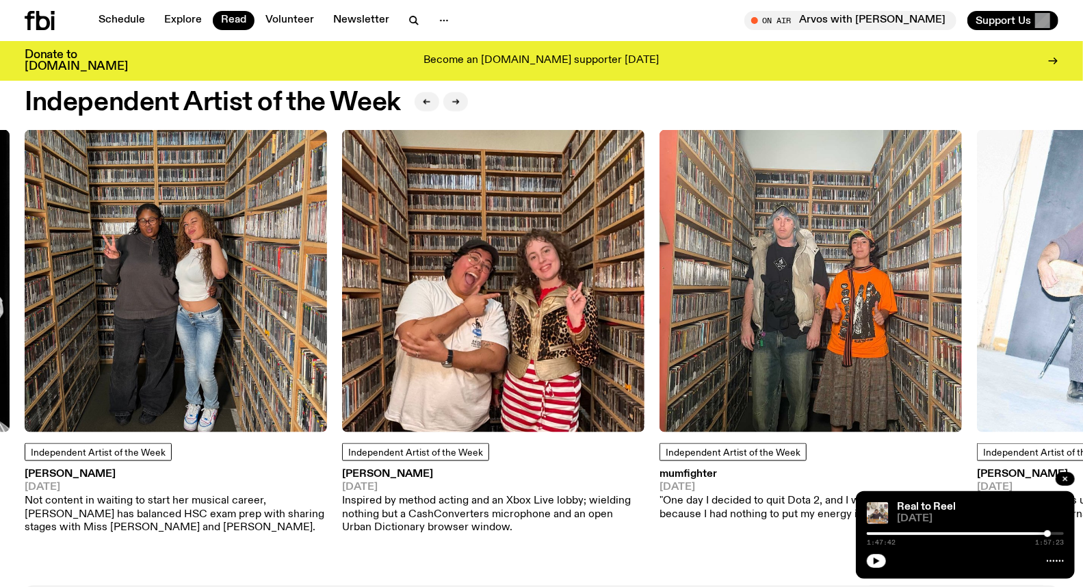
drag, startPoint x: 751, startPoint y: 534, endPoint x: 463, endPoint y: 564, distance: 288.9
drag, startPoint x: 776, startPoint y: 532, endPoint x: 625, endPoint y: 544, distance: 151.0
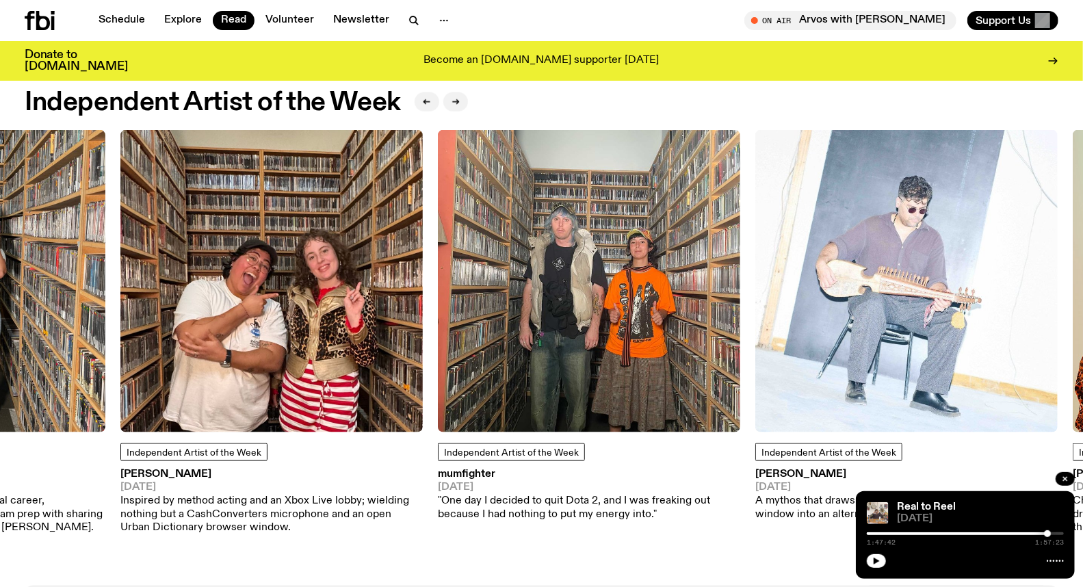
drag, startPoint x: 732, startPoint y: 511, endPoint x: 505, endPoint y: 517, distance: 227.2
click at [505, 517] on p ""One day I decided to quit Dota 2, and I was freaking out because I had nothing…" at bounding box center [589, 508] width 302 height 26
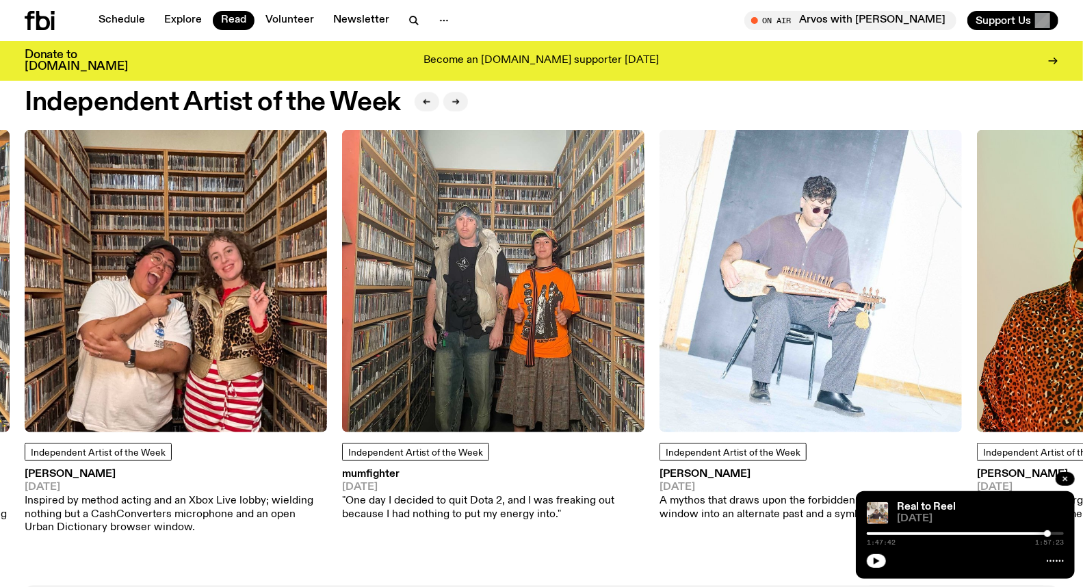
click at [360, 479] on h3 "mumfighter" at bounding box center [493, 474] width 302 height 10
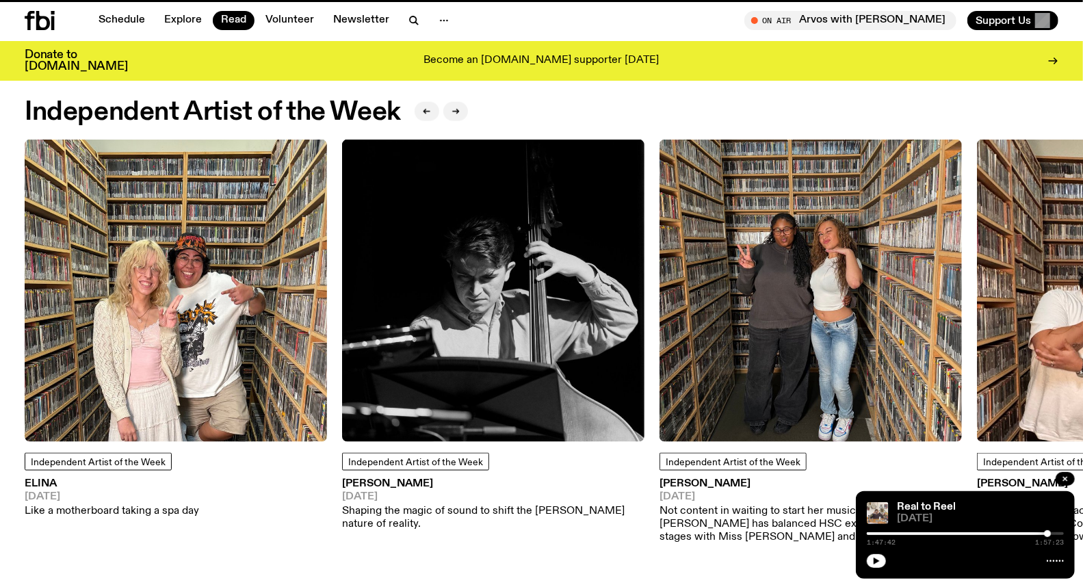
scroll to position [1115, 0]
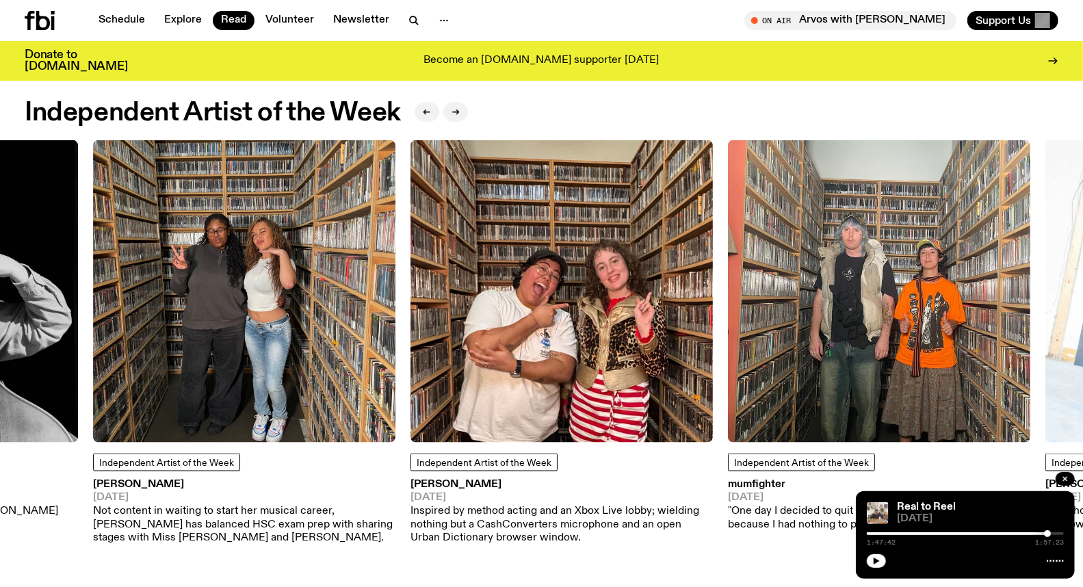
drag, startPoint x: 707, startPoint y: 340, endPoint x: 151, endPoint y: 339, distance: 557.0
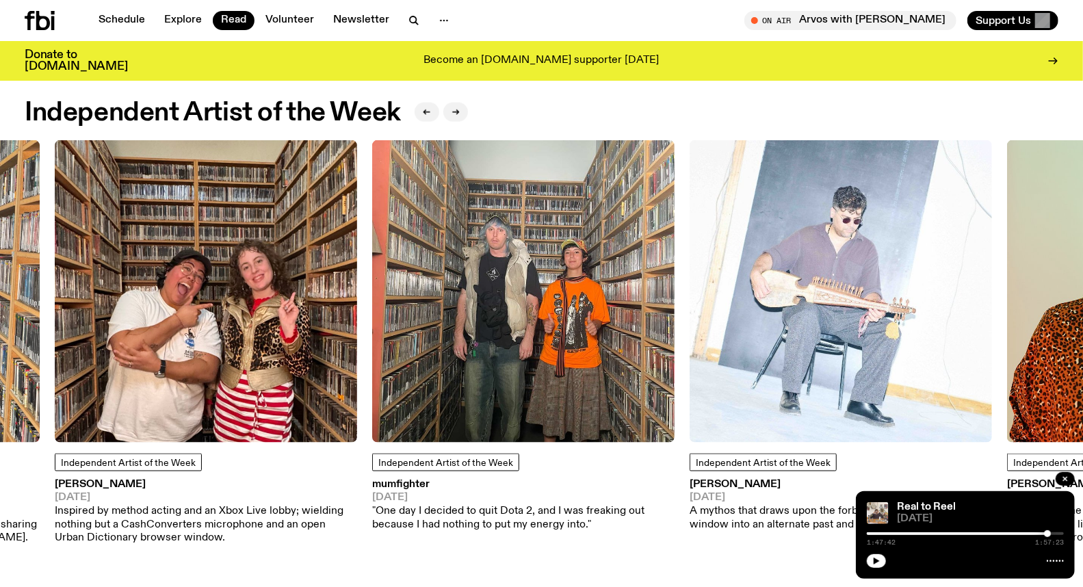
drag, startPoint x: 876, startPoint y: 304, endPoint x: 481, endPoint y: 318, distance: 395.1
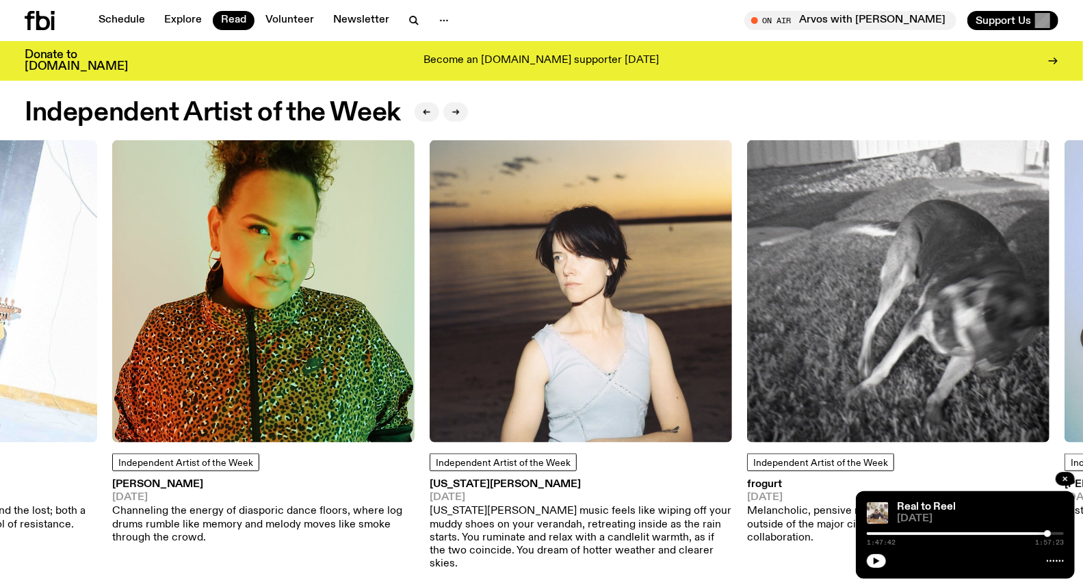
drag, startPoint x: 803, startPoint y: 311, endPoint x: 192, endPoint y: 347, distance: 611.4
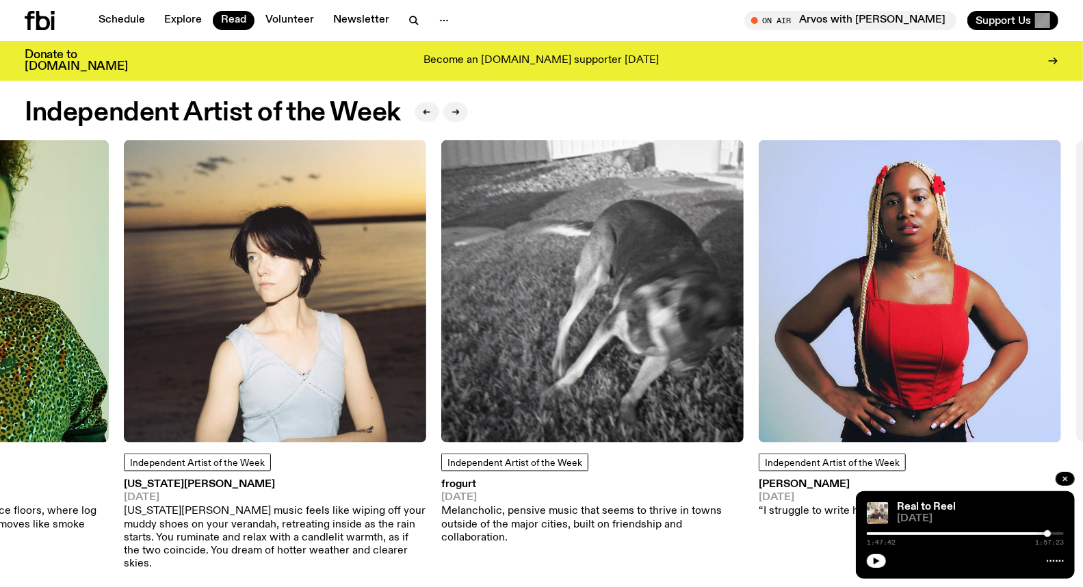
drag, startPoint x: 885, startPoint y: 306, endPoint x: 545, endPoint y: 356, distance: 343.0
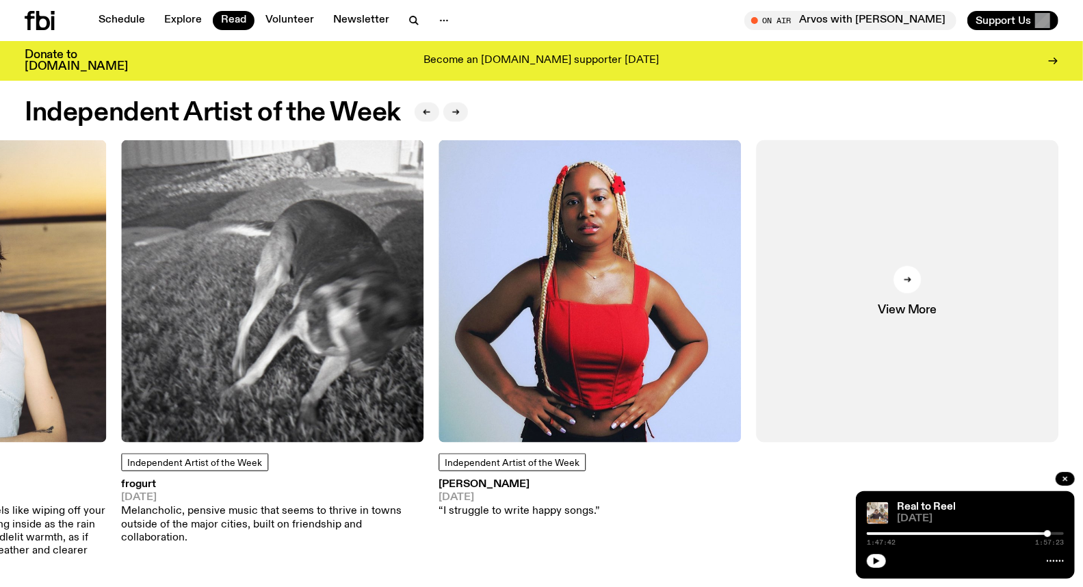
click at [138, 480] on h3 "frogurt" at bounding box center [272, 485] width 302 height 10
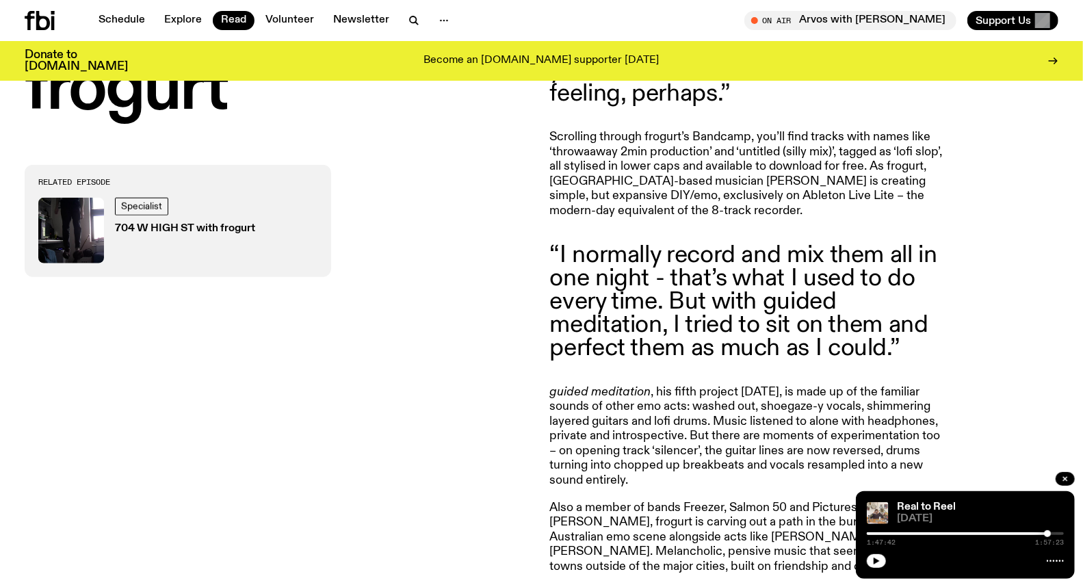
scroll to position [754, 0]
